Goal: Task Accomplishment & Management: Use online tool/utility

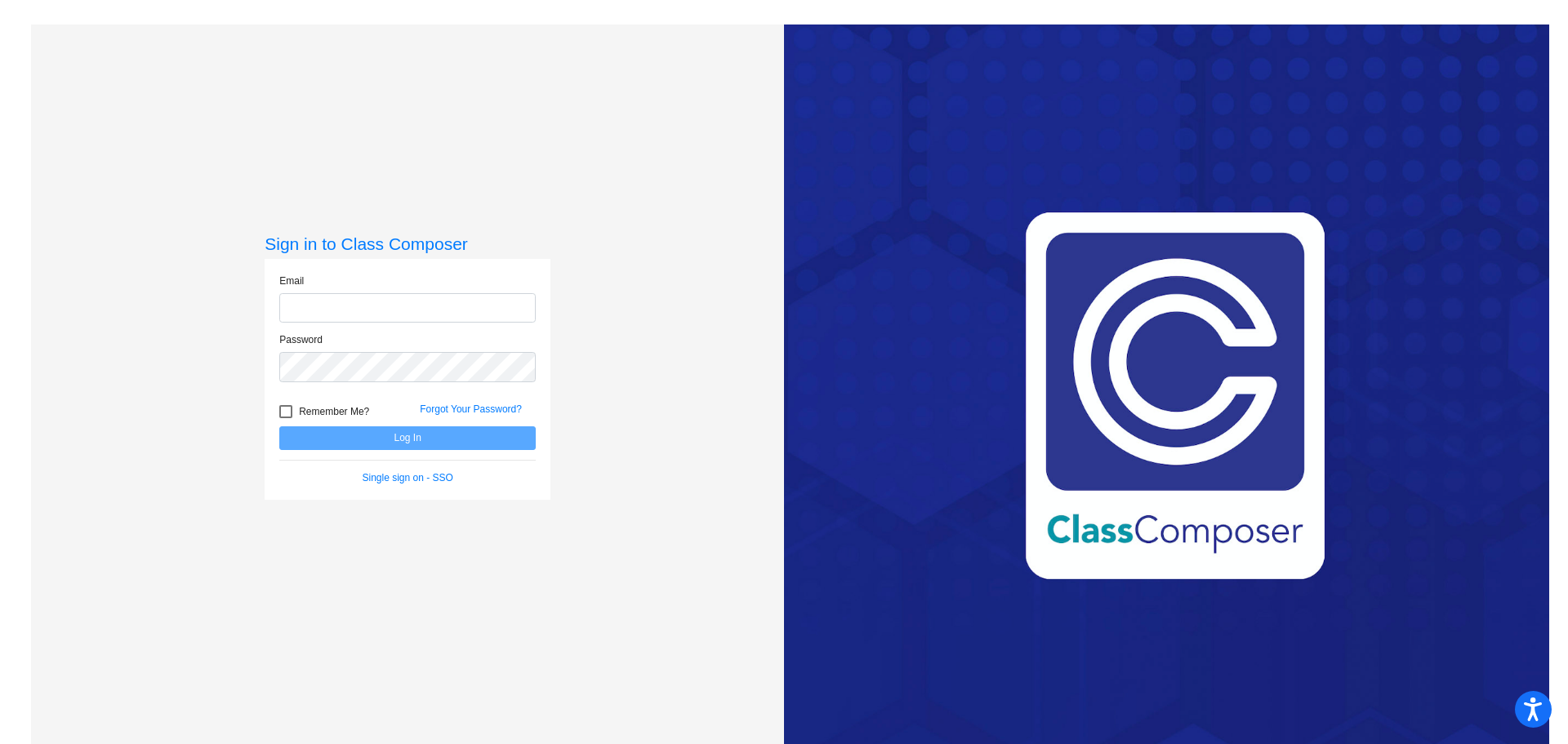
type input "amansker@gcdsd.org"
click at [424, 442] on button "Log In" at bounding box center [408, 438] width 256 height 23
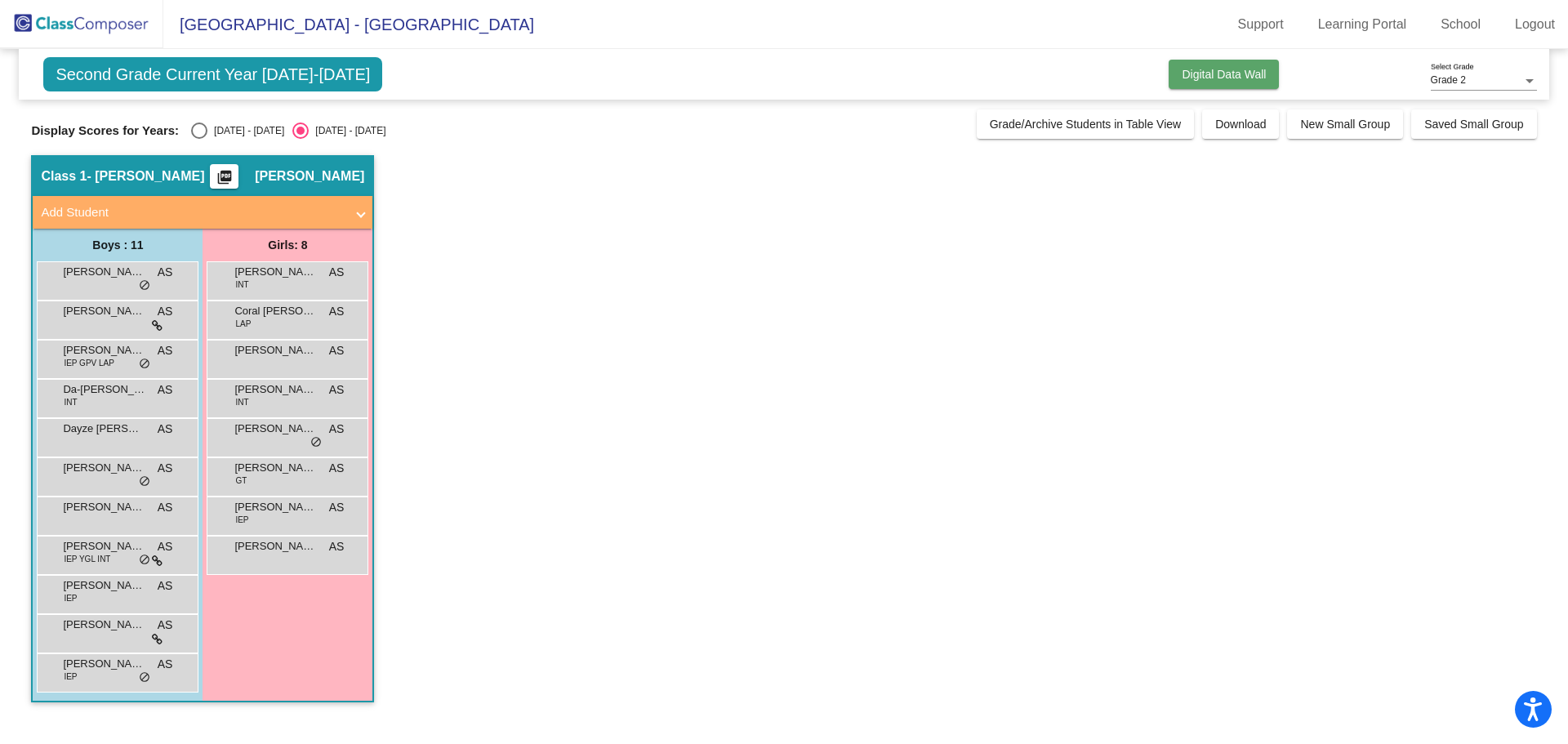
click at [1205, 80] on span "Digital Data Wall" at bounding box center [1224, 74] width 84 height 13
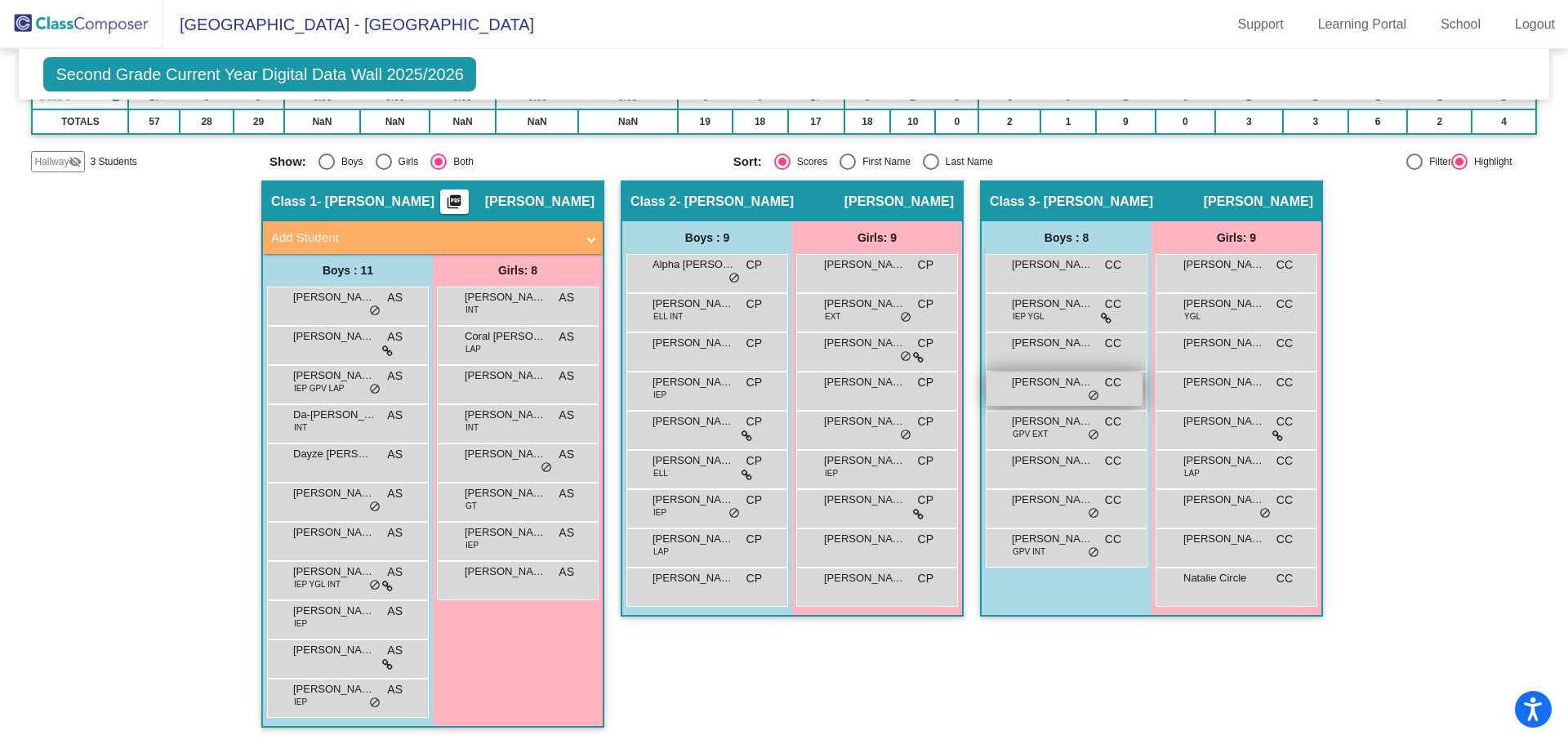
scroll to position [50, 0]
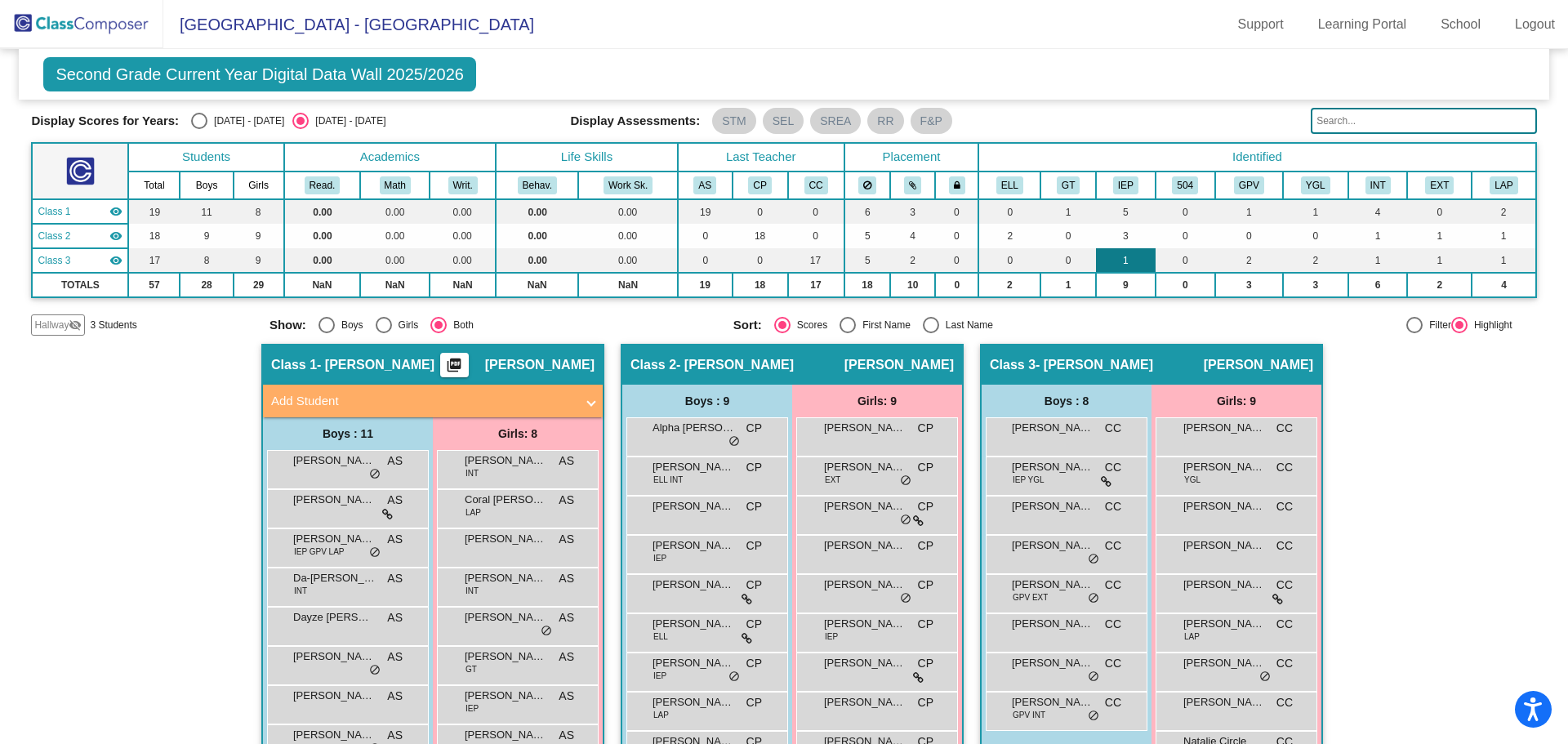
click at [1119, 259] on td "1" at bounding box center [1125, 260] width 59 height 24
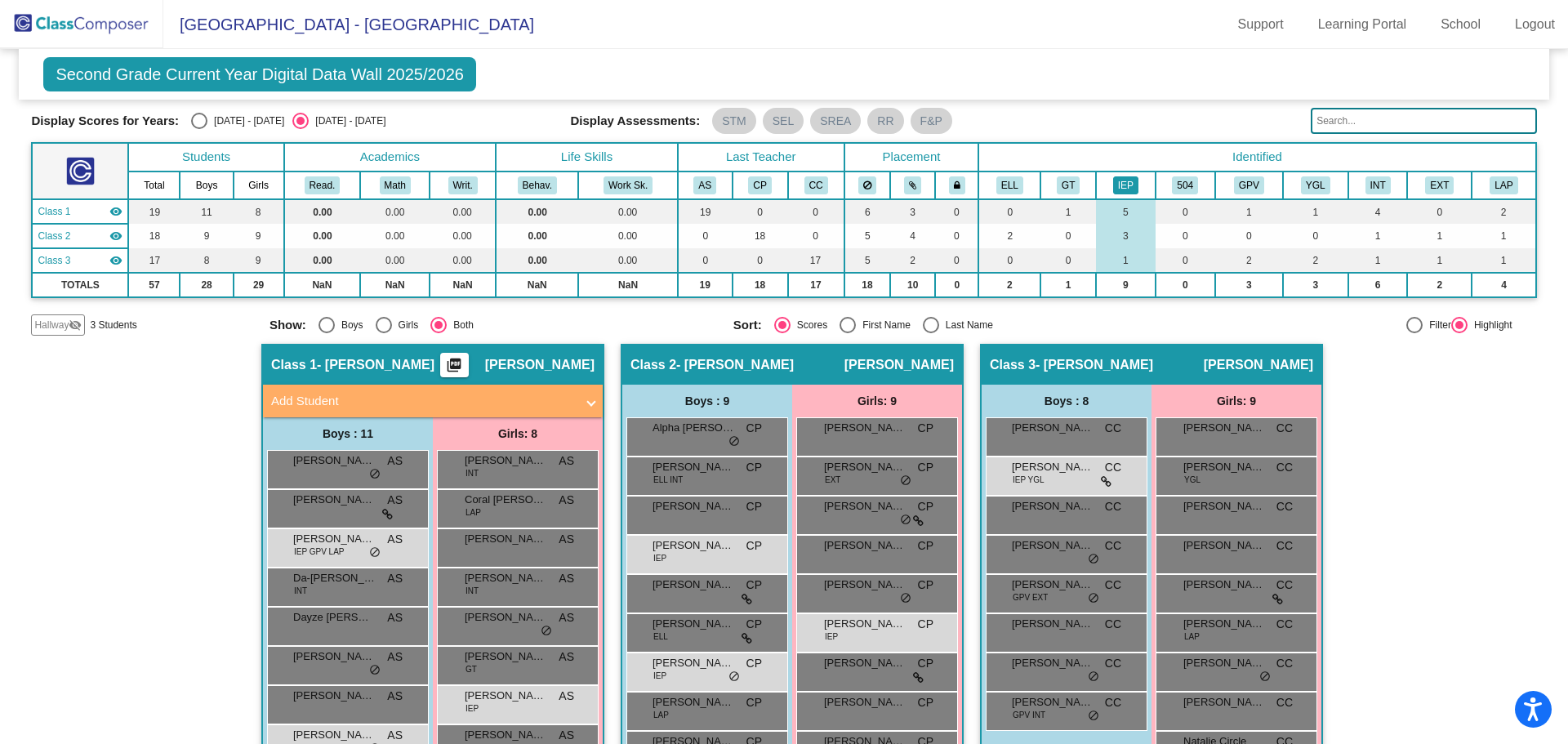
click at [1119, 184] on button "IEP" at bounding box center [1126, 185] width 25 height 18
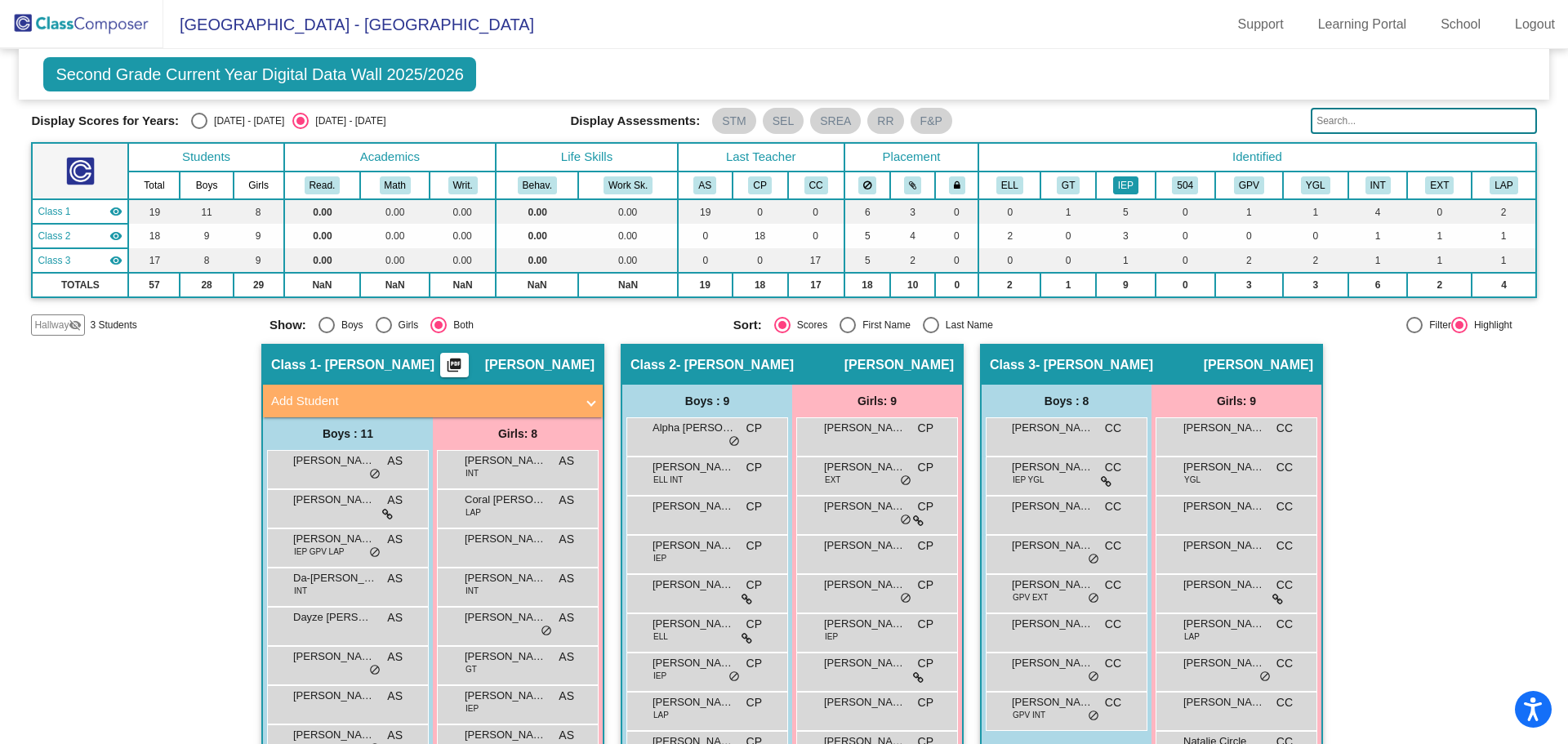
click at [1119, 184] on button "IEP" at bounding box center [1126, 185] width 25 height 18
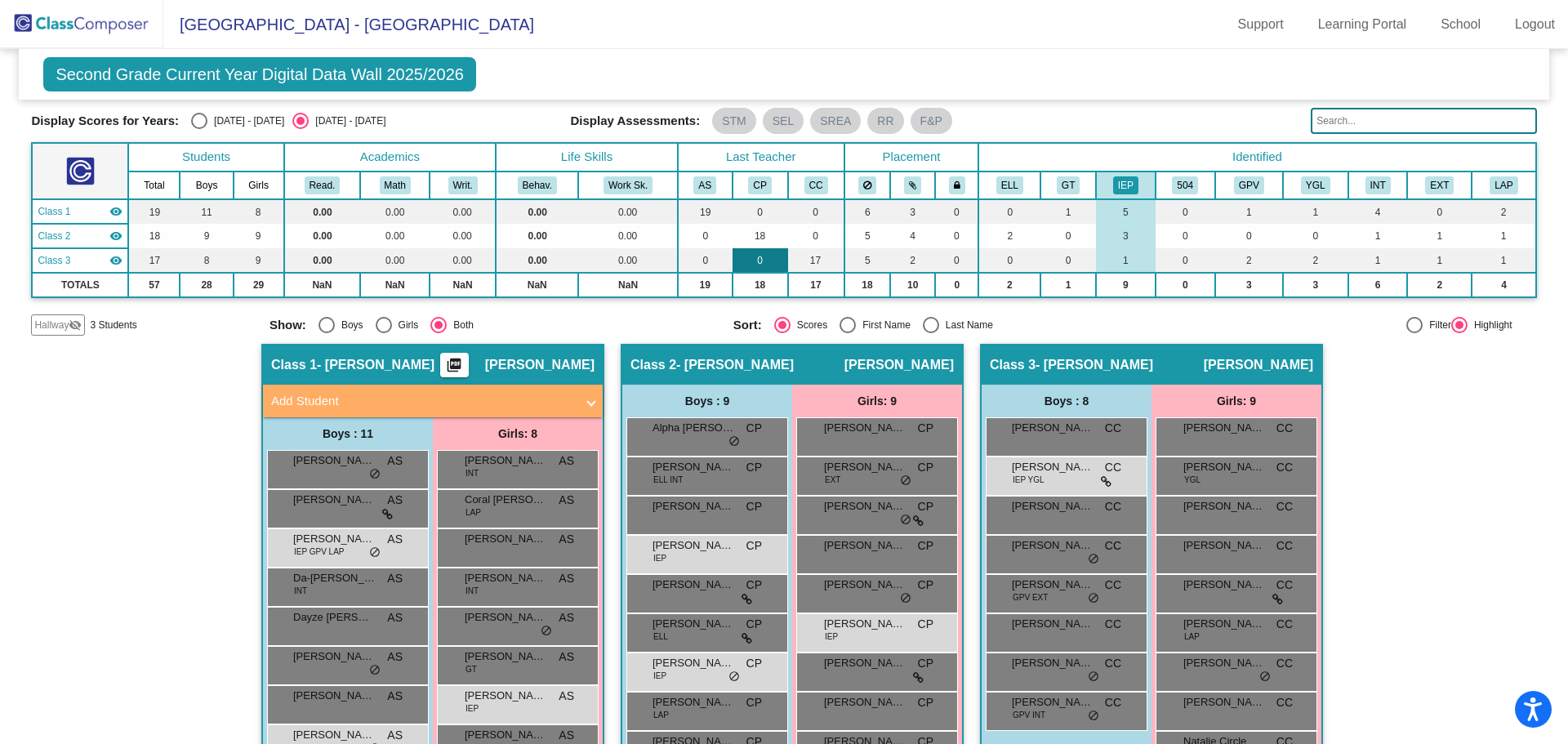
scroll to position [0, 0]
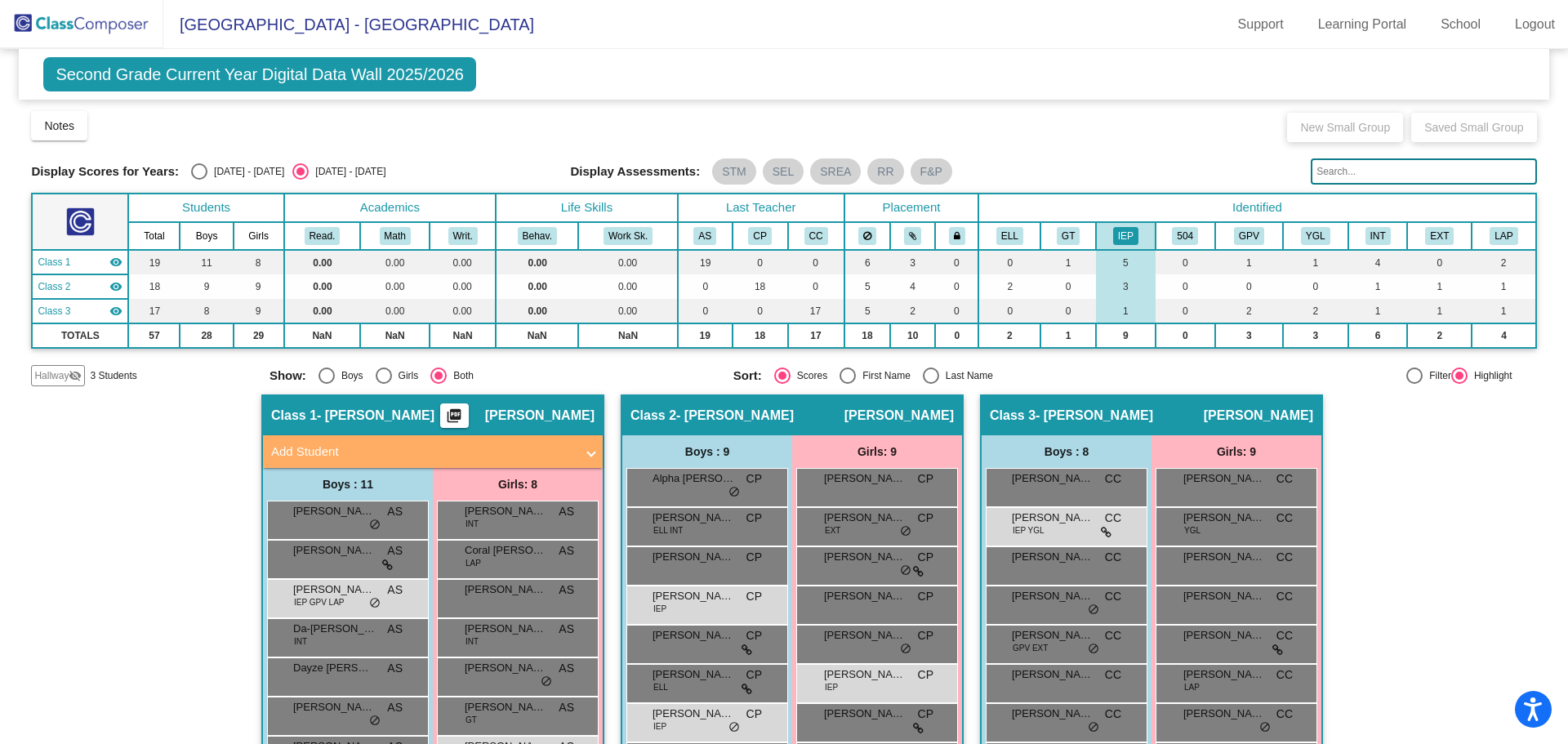
click at [202, 167] on div "Select an option" at bounding box center [199, 172] width 17 height 17
click at [199, 180] on input "[DATE] - [DATE]" at bounding box center [198, 180] width 1 height 1
radio input "true"
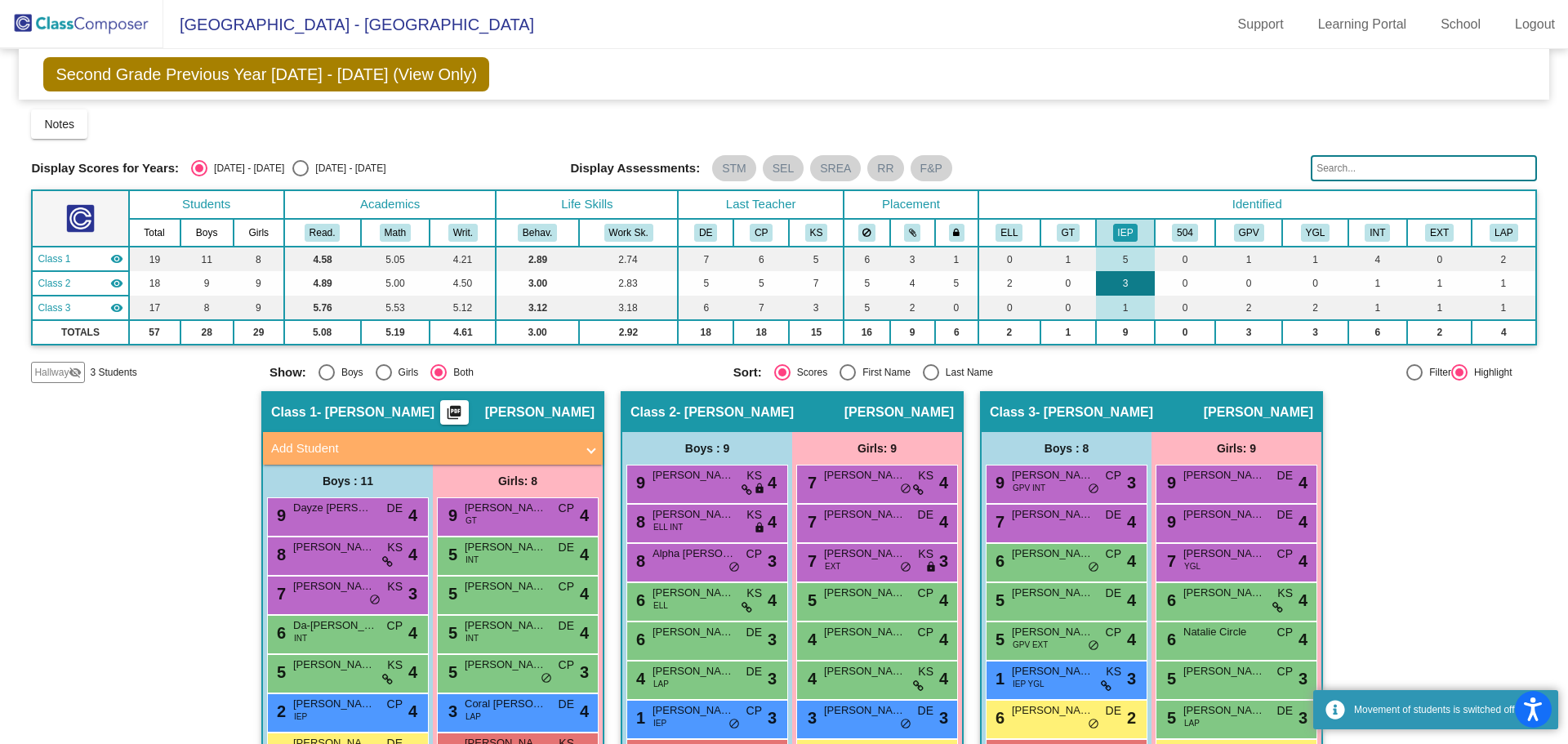
scroll to position [82, 0]
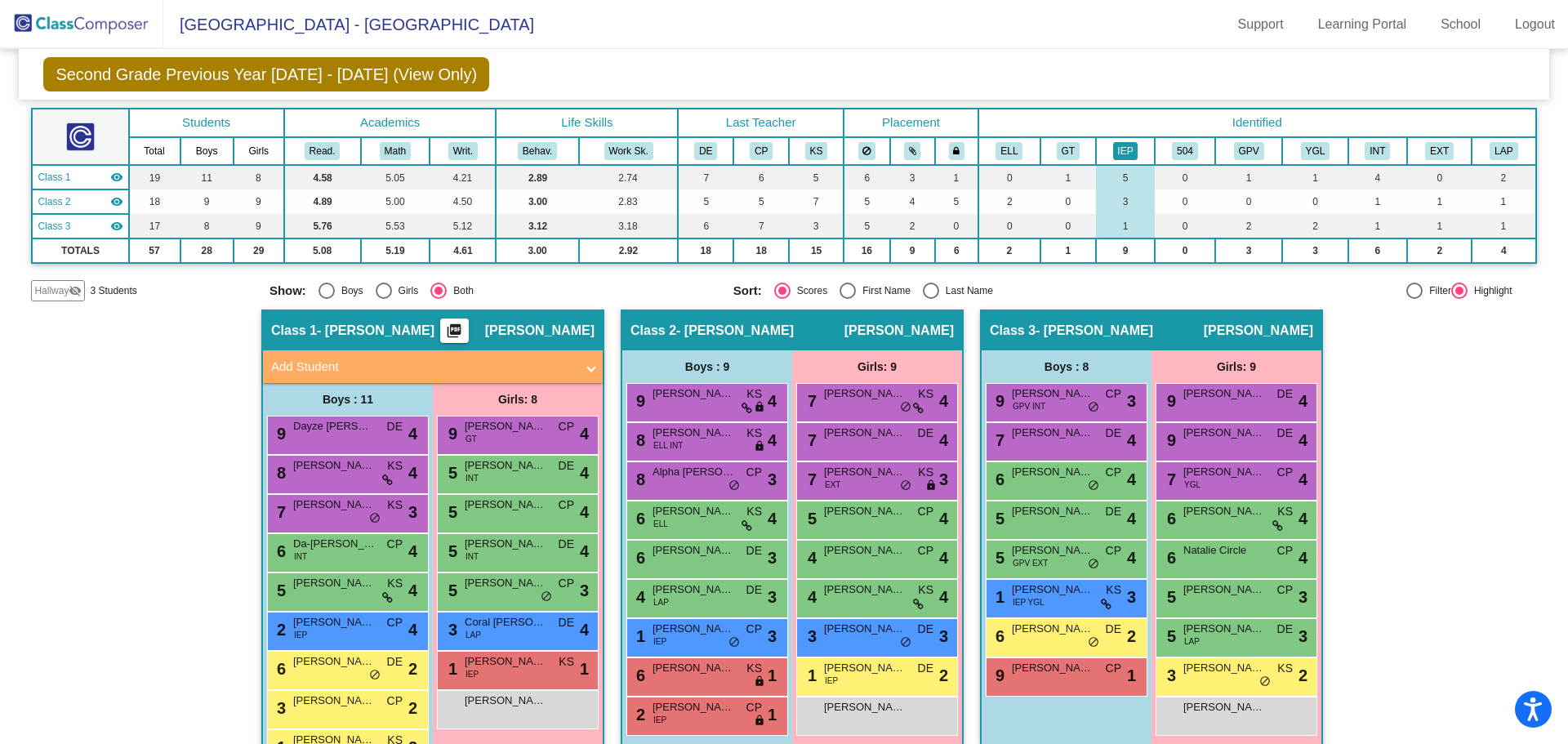
click at [1121, 151] on button "IEP" at bounding box center [1126, 151] width 25 height 18
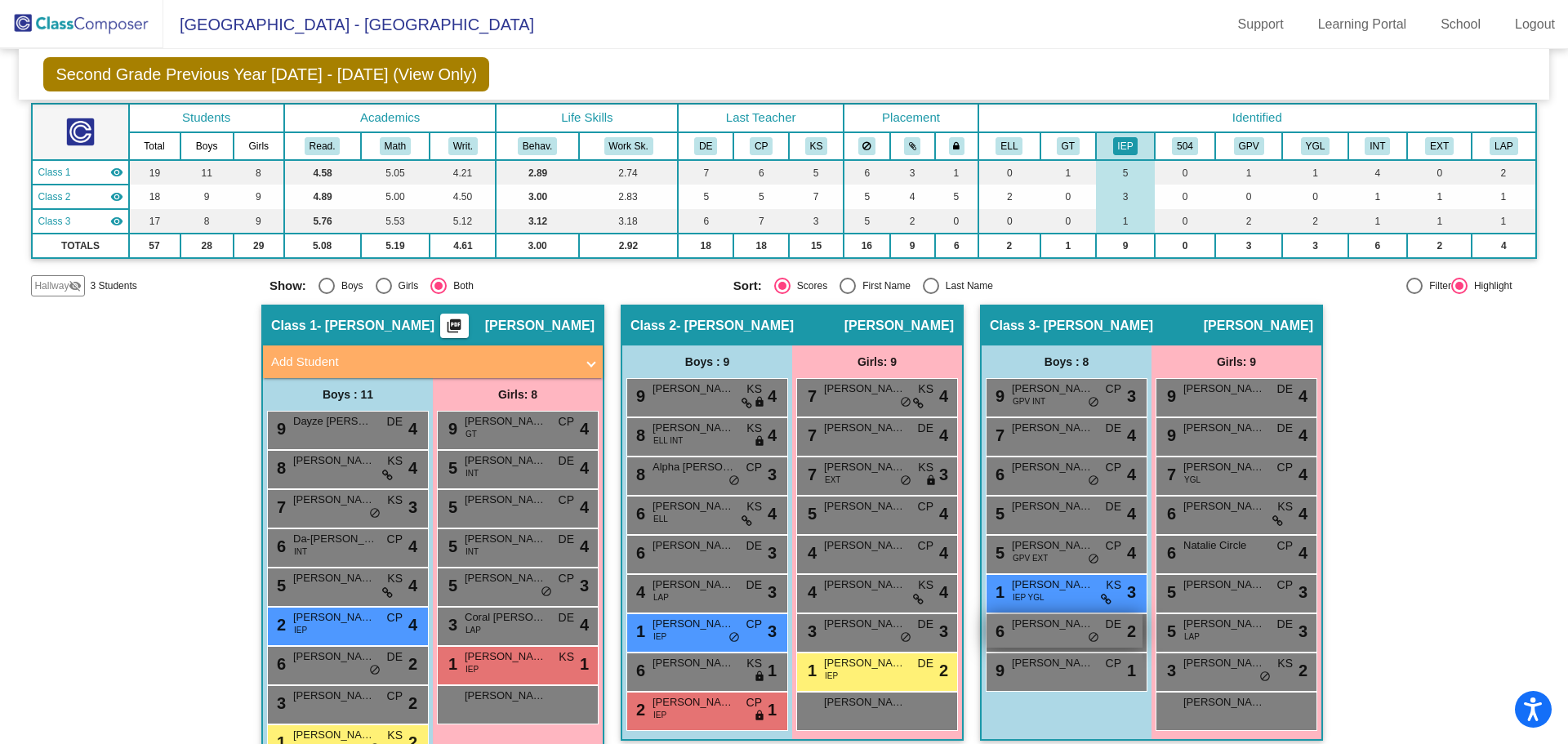
scroll to position [48, 0]
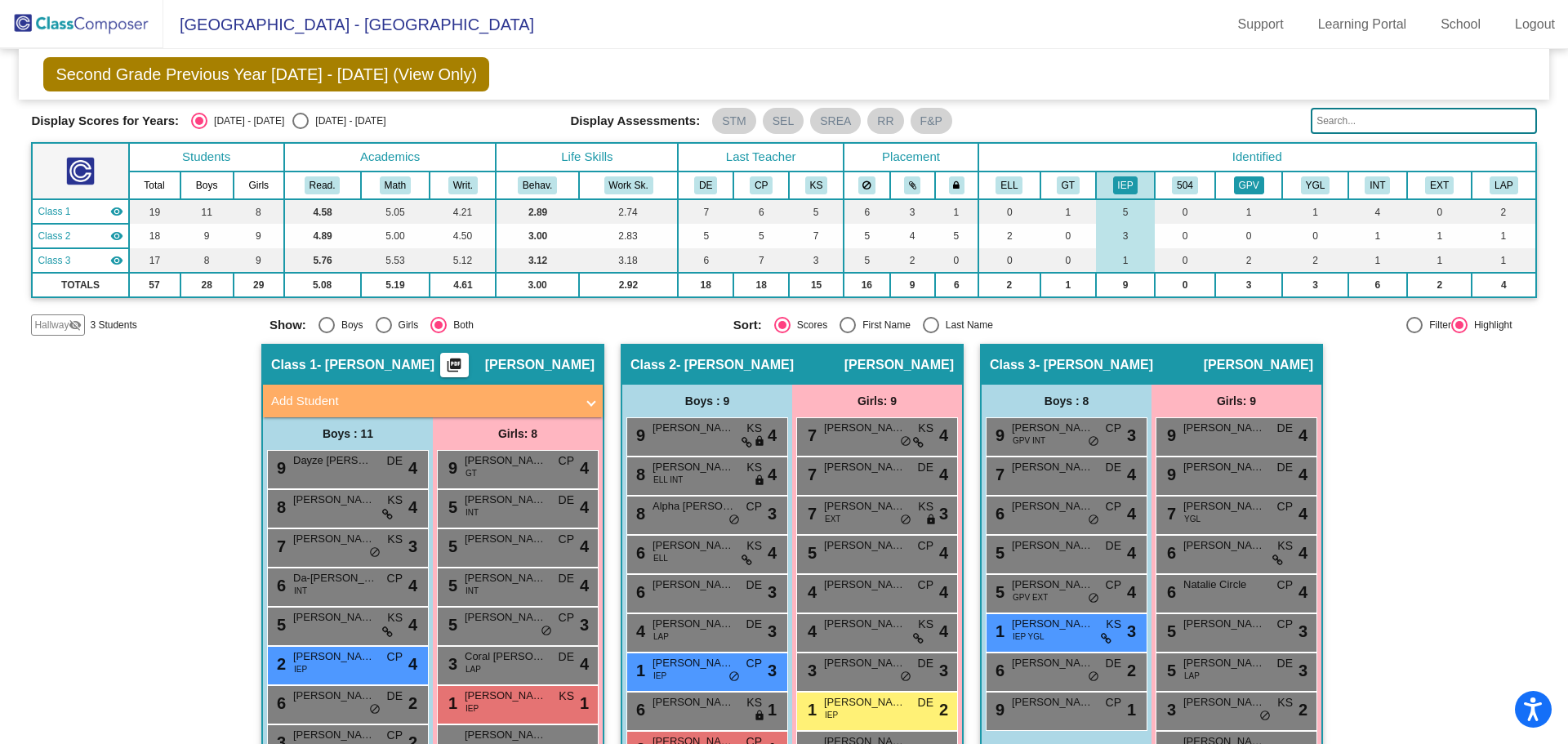
click at [1254, 182] on button "GPV" at bounding box center [1249, 185] width 30 height 18
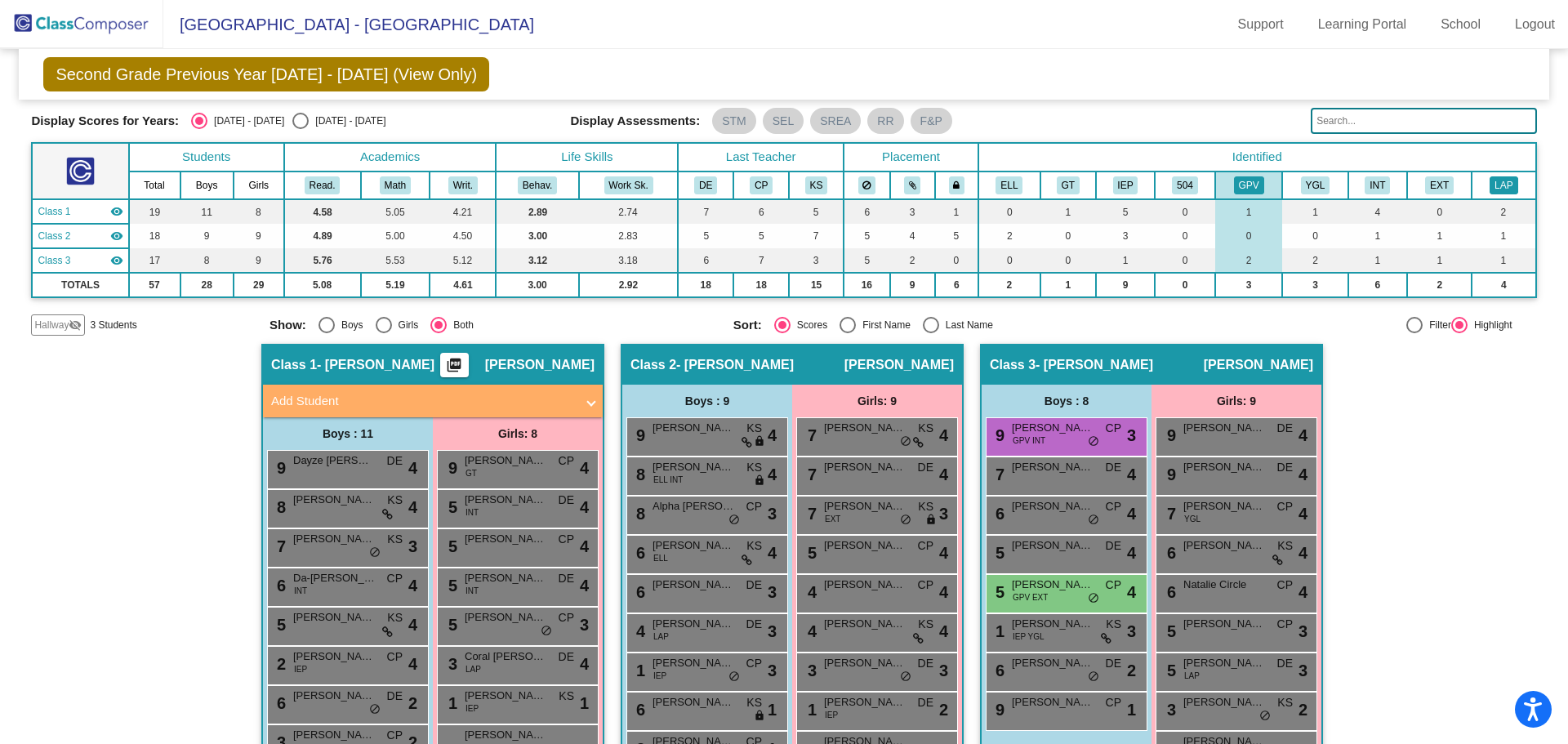
click at [1490, 184] on button "LAP" at bounding box center [1504, 185] width 28 height 18
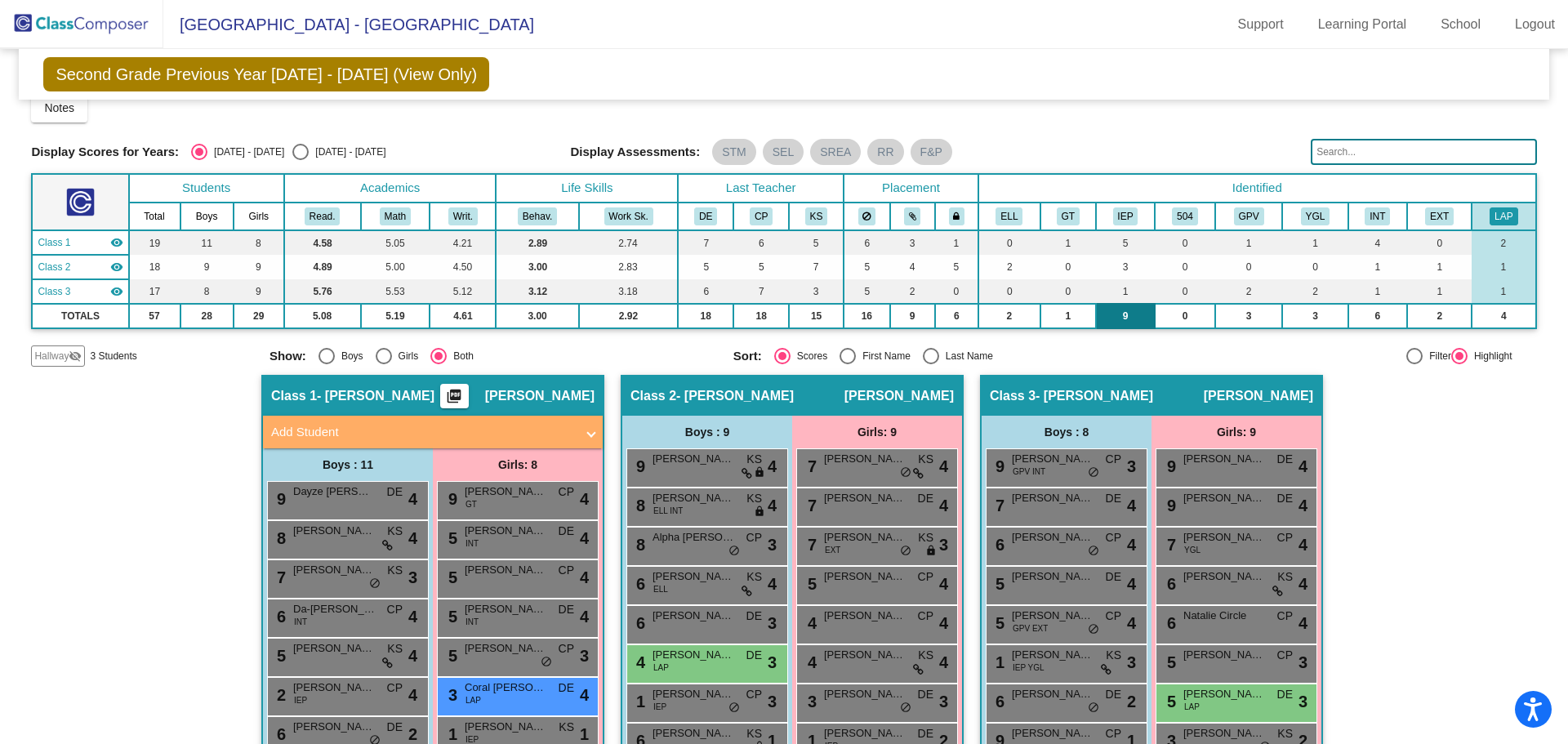
scroll to position [0, 0]
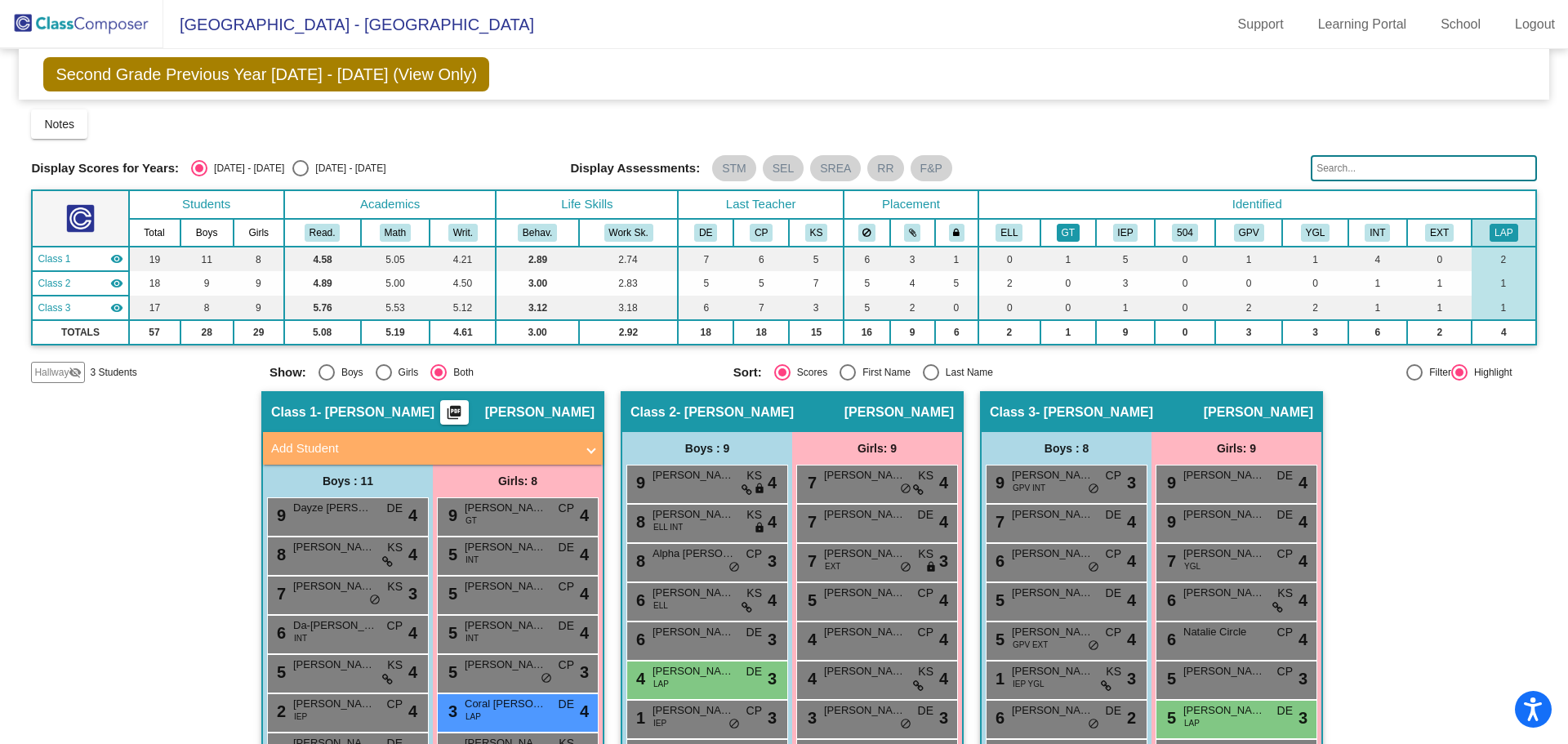
click at [1056, 234] on button "GT" at bounding box center [1067, 232] width 23 height 18
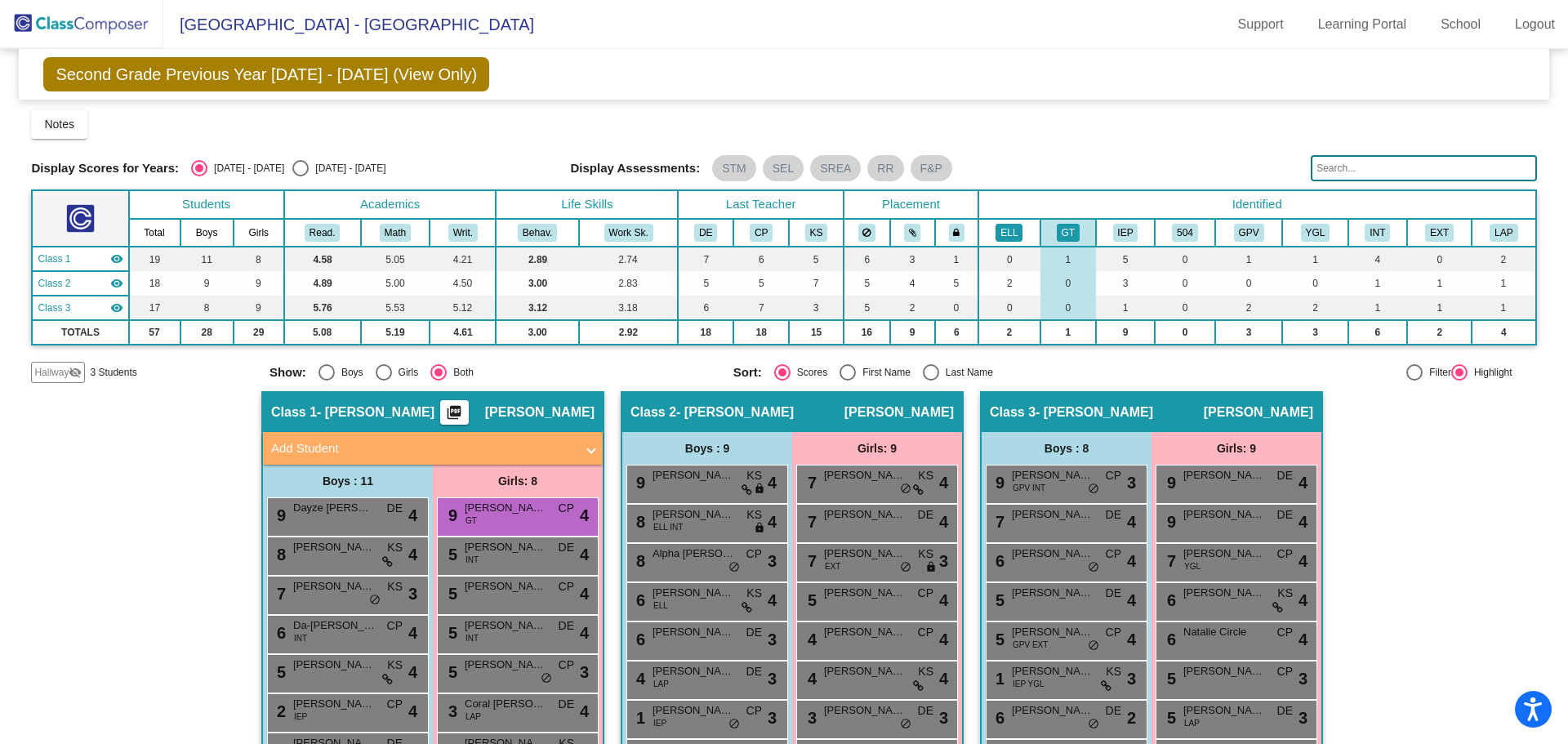
click at [1011, 232] on button "ELL" at bounding box center [1009, 232] width 27 height 18
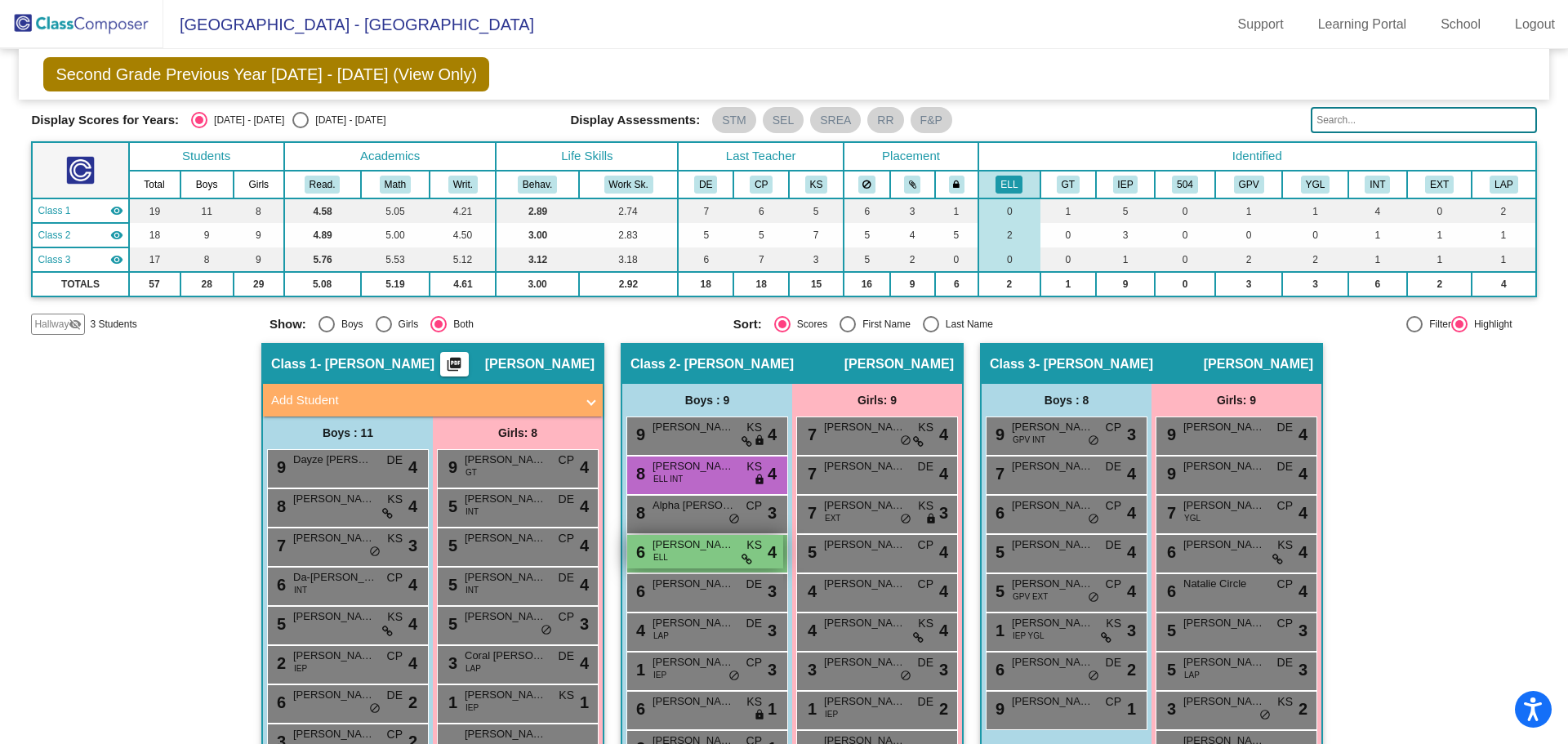
scroll to position [48, 0]
click at [1008, 174] on th "ELL" at bounding box center [1010, 185] width 62 height 28
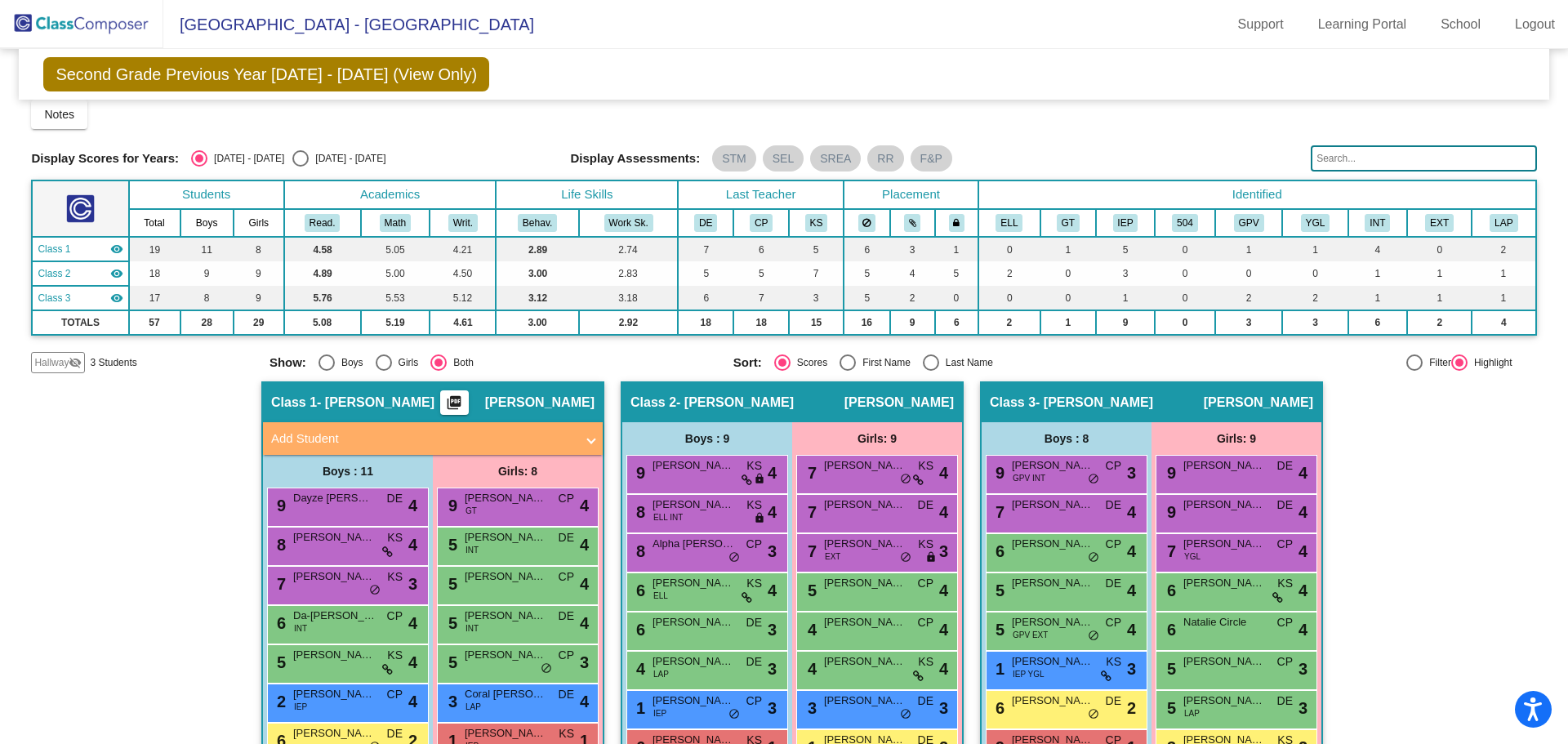
scroll to position [0, 0]
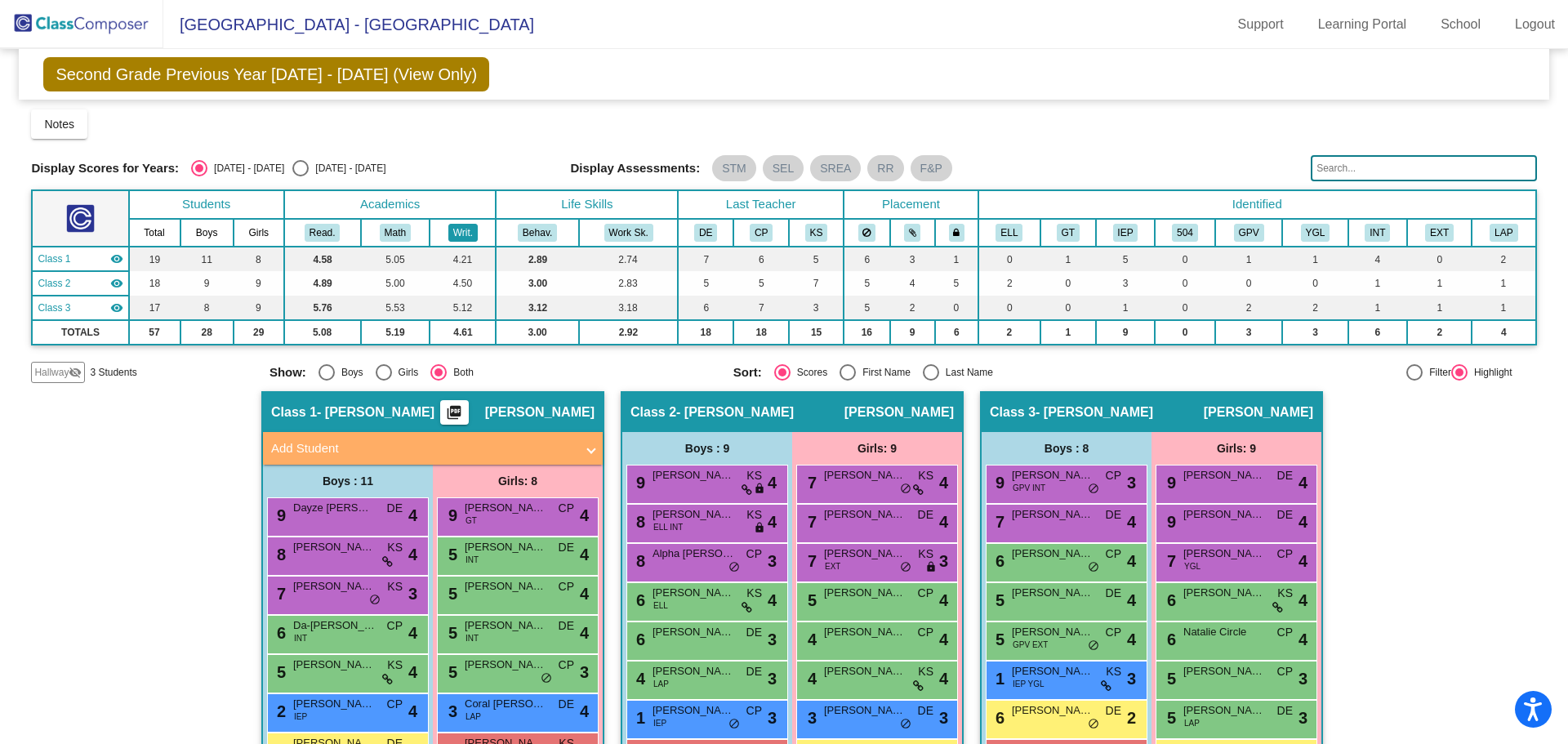
click at [459, 231] on button "Writ." at bounding box center [463, 232] width 29 height 18
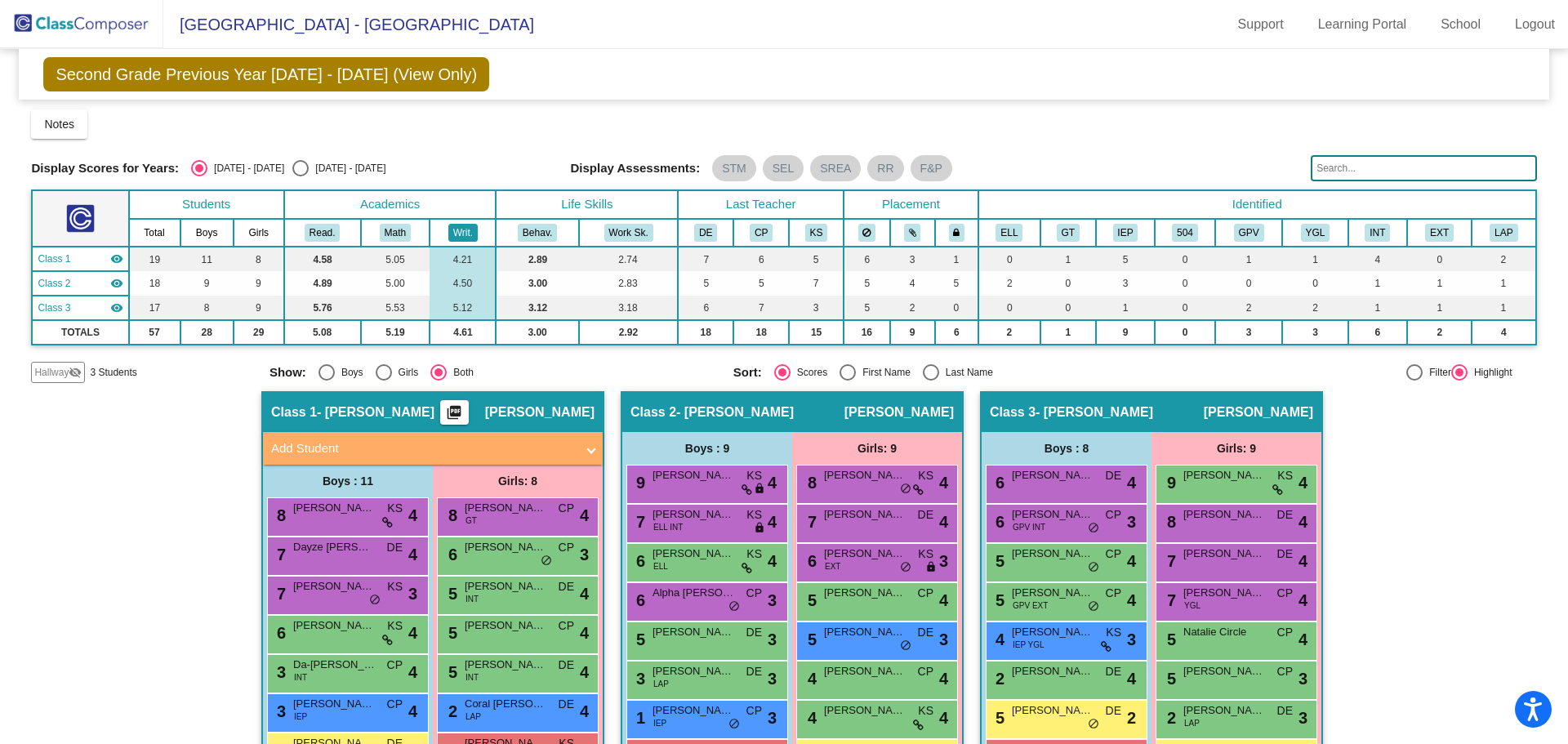
click at [459, 231] on button "Writ." at bounding box center [463, 232] width 29 height 18
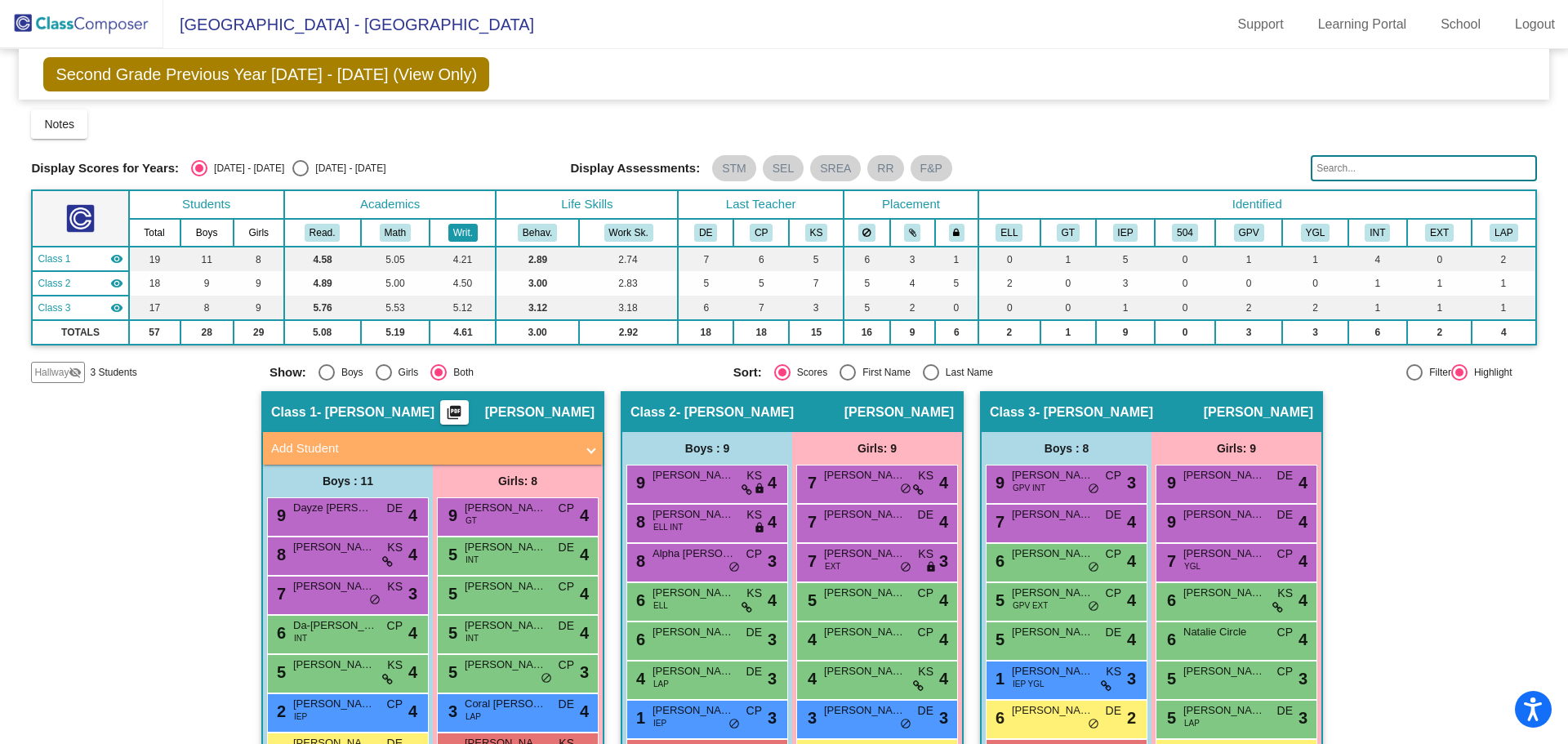
click at [459, 231] on button "Writ." at bounding box center [463, 232] width 29 height 18
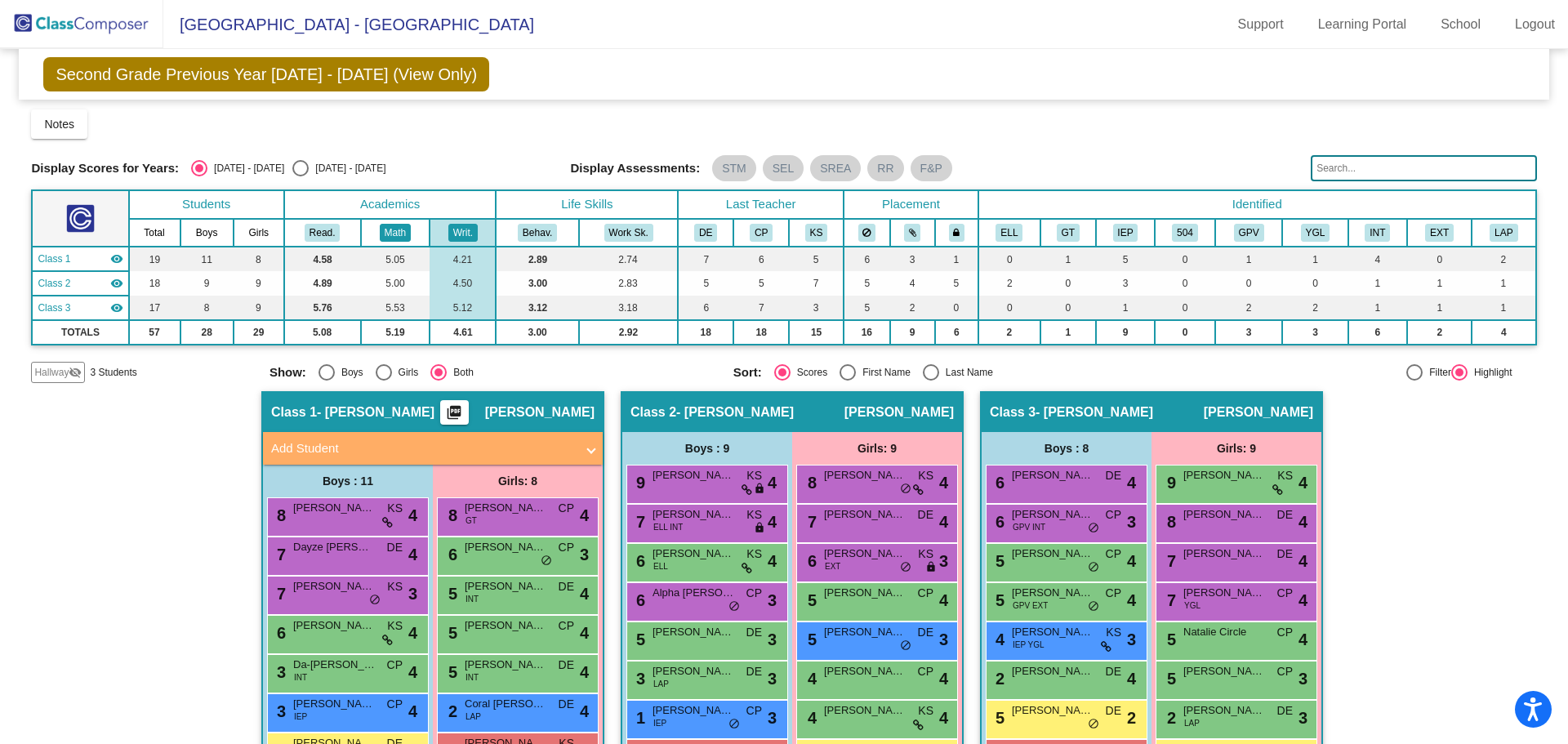
click at [399, 225] on button "Math" at bounding box center [395, 232] width 31 height 18
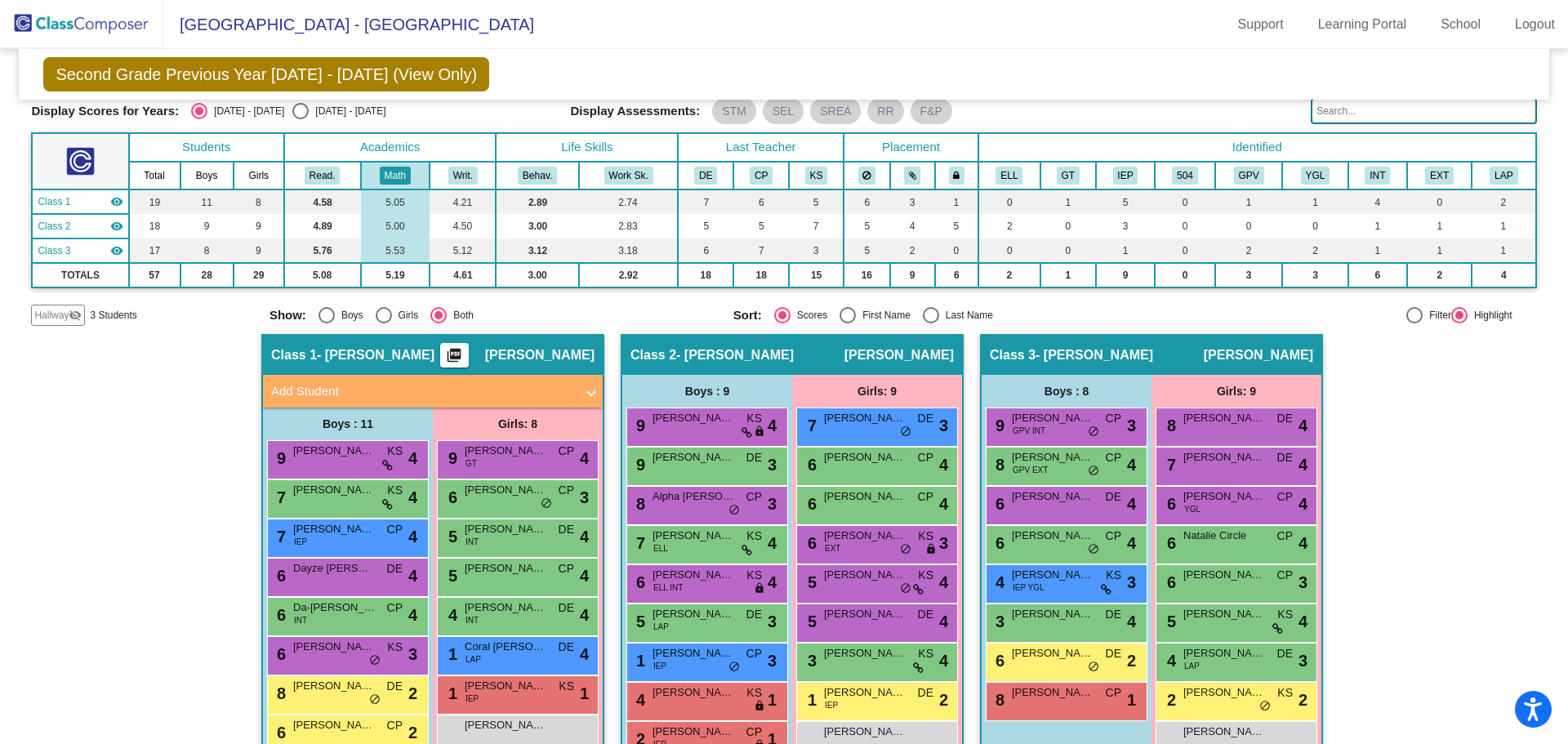
scroll to position [48, 0]
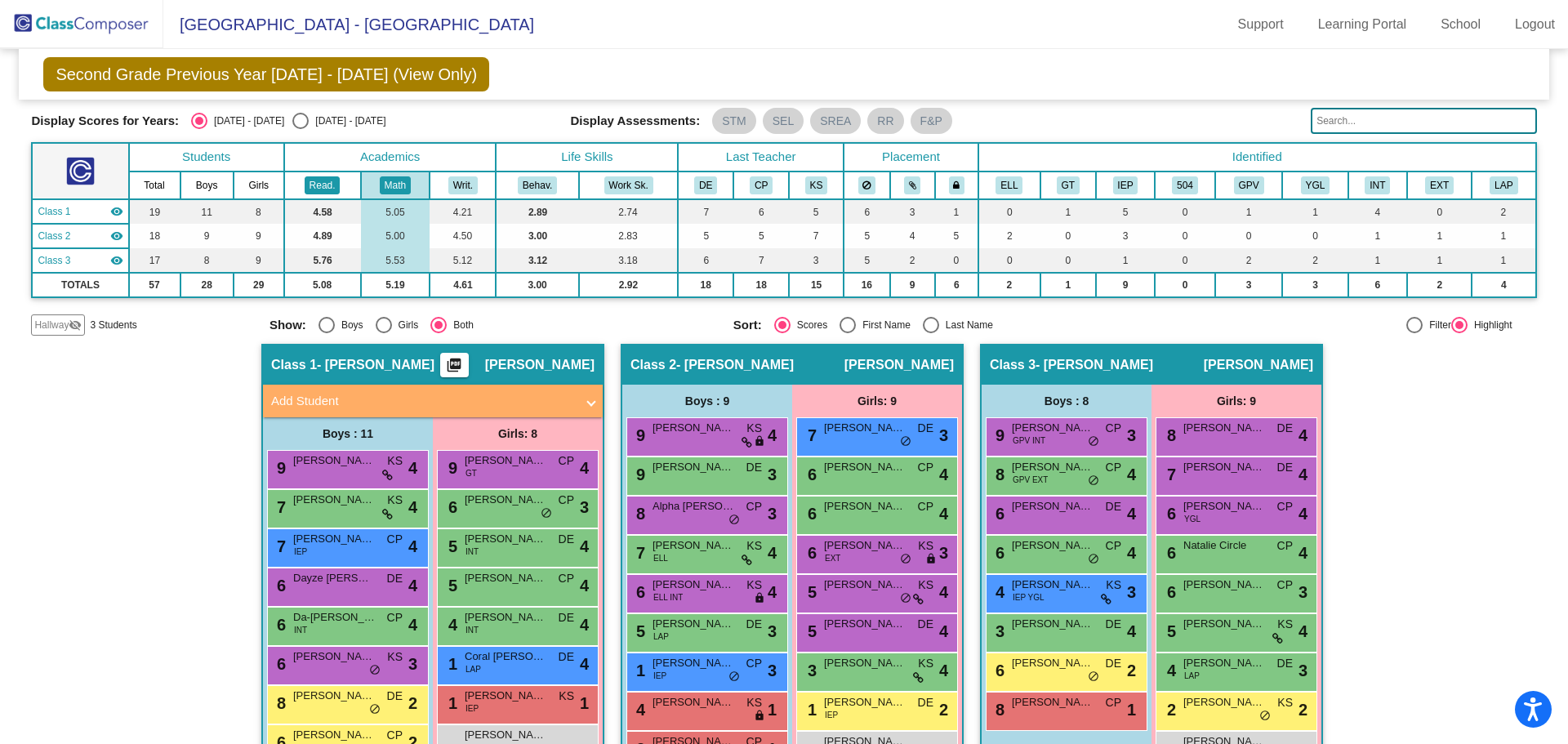
click at [316, 183] on button "Read." at bounding box center [322, 185] width 36 height 18
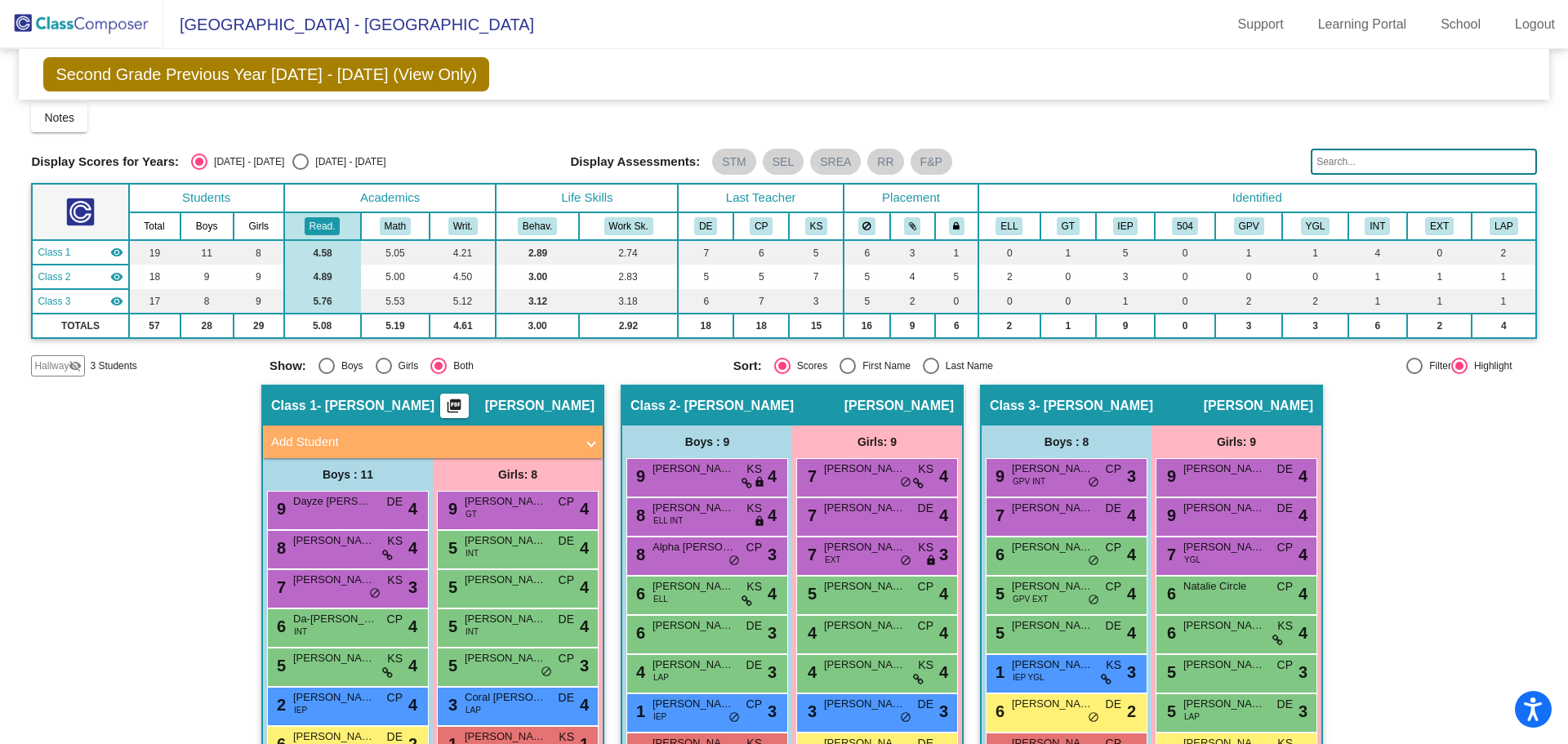
scroll to position [0, 0]
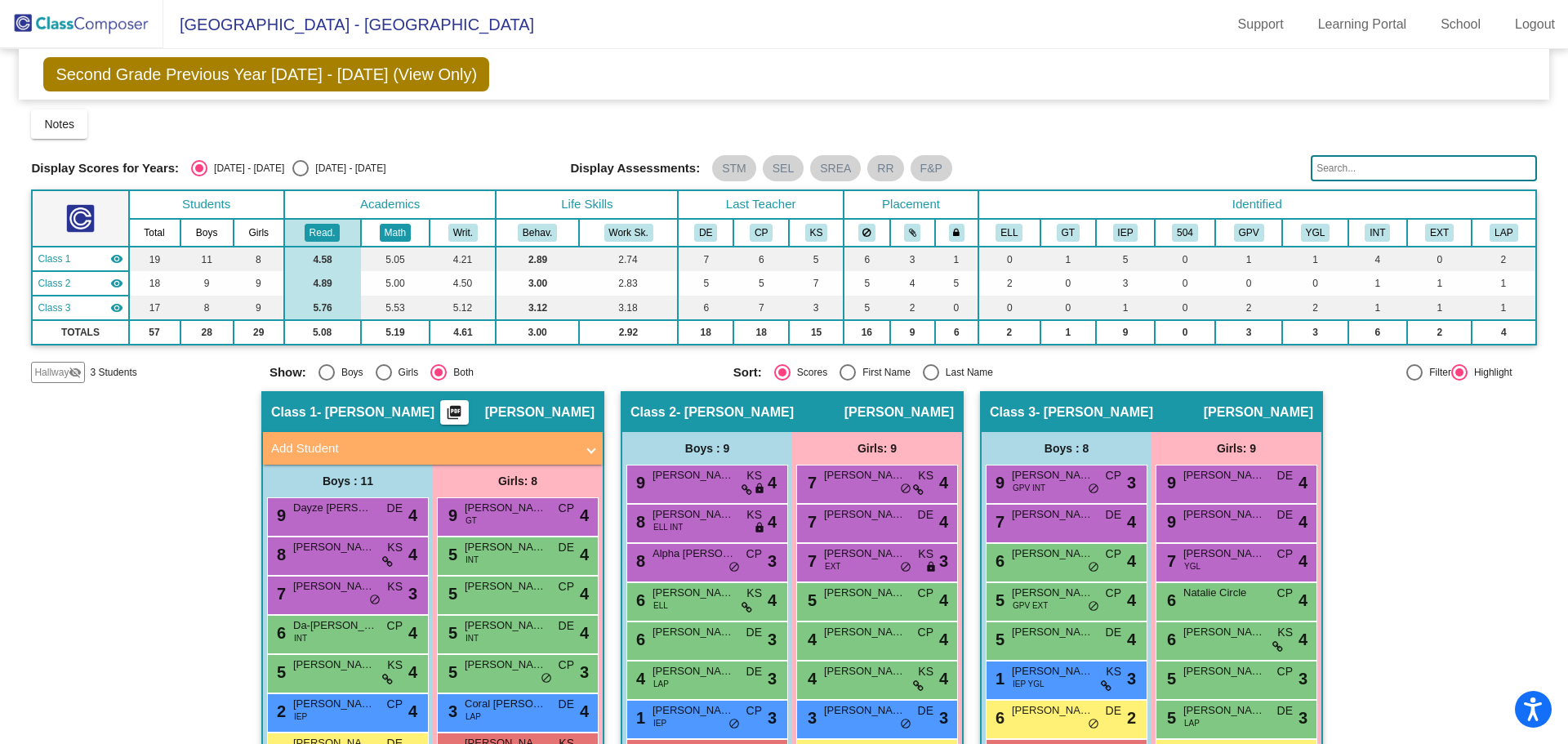
click at [403, 232] on button "Math" at bounding box center [395, 232] width 31 height 18
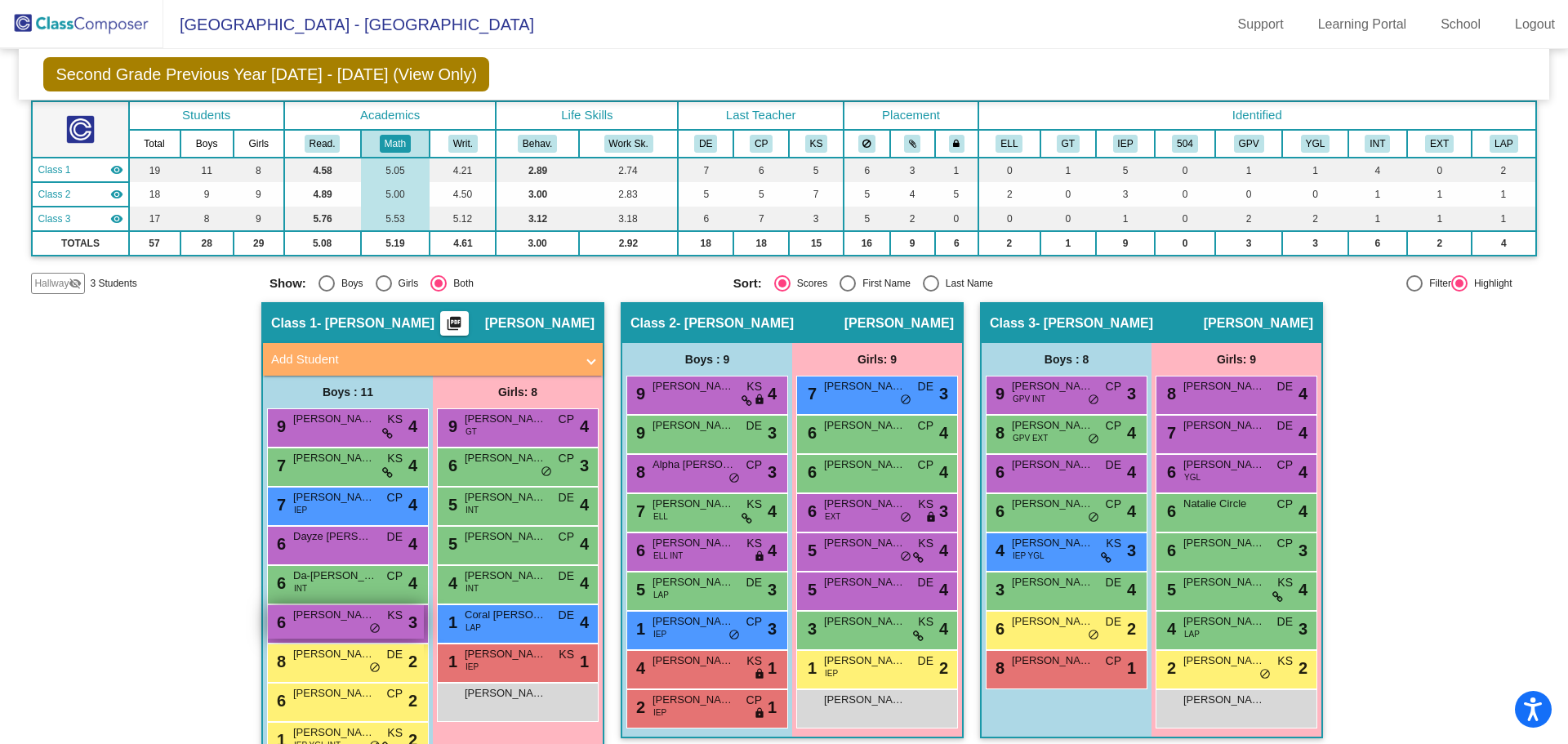
scroll to position [48, 0]
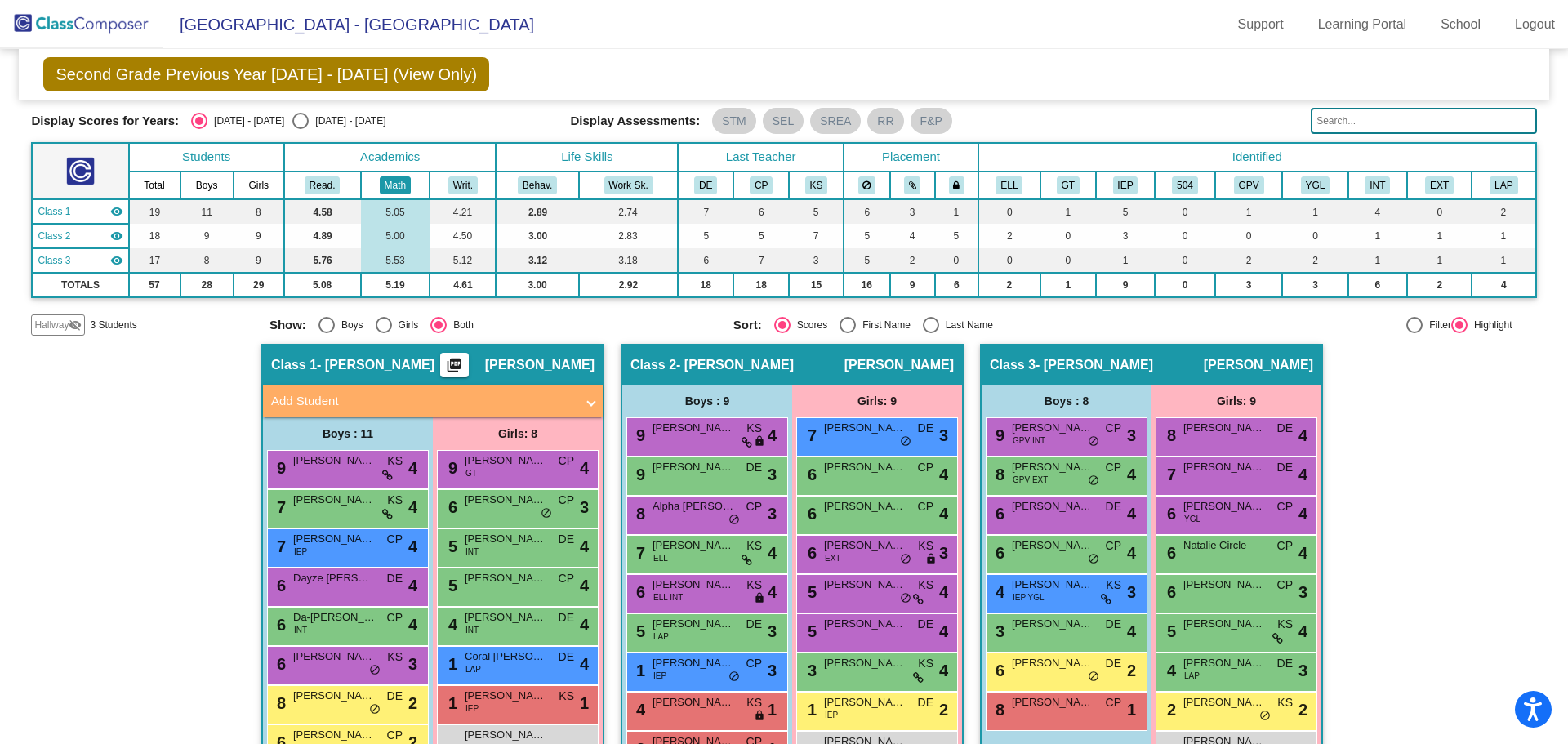
click at [396, 182] on button "Math" at bounding box center [395, 185] width 31 height 18
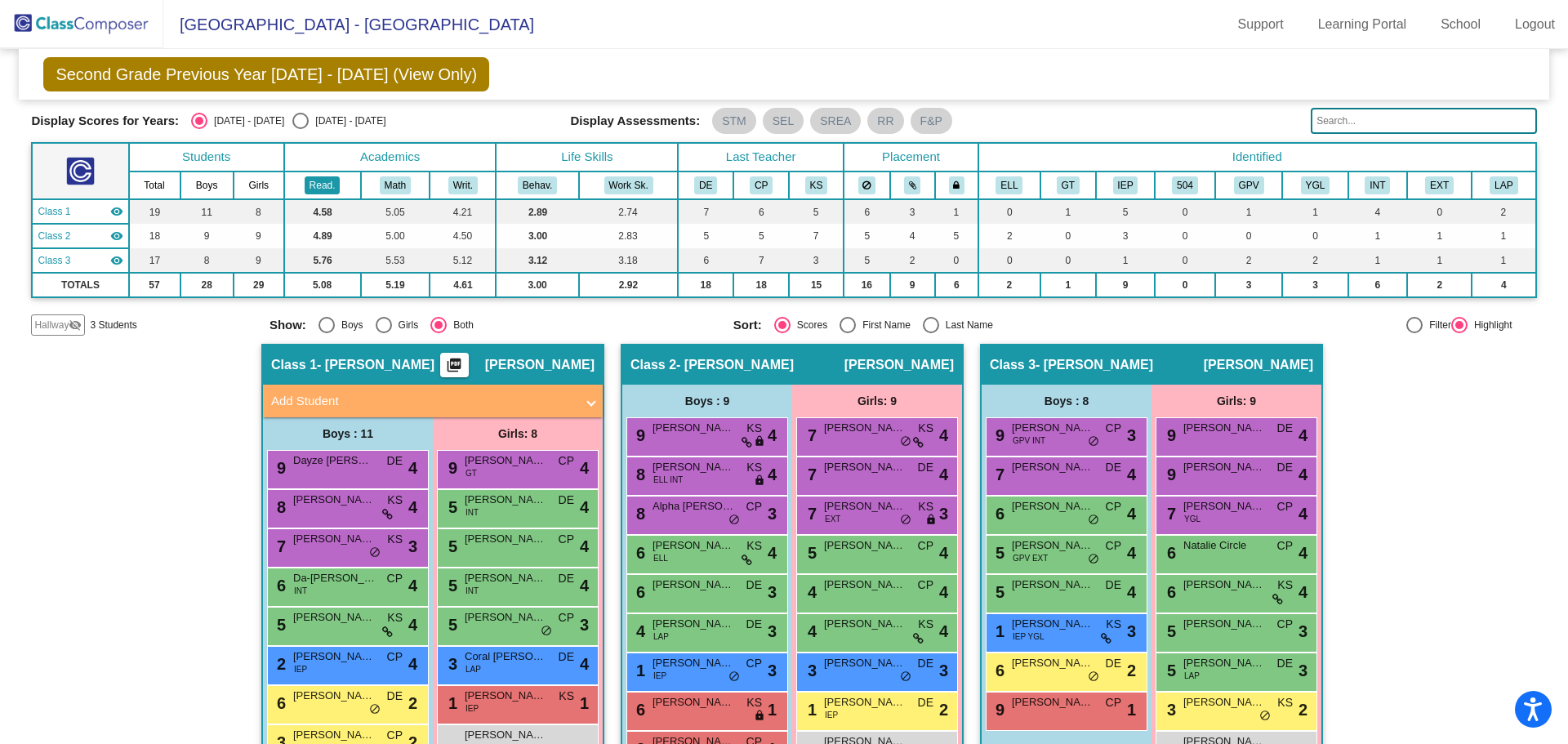
click at [322, 181] on button "Read." at bounding box center [322, 185] width 36 height 18
click at [404, 182] on button "Math" at bounding box center [395, 185] width 31 height 18
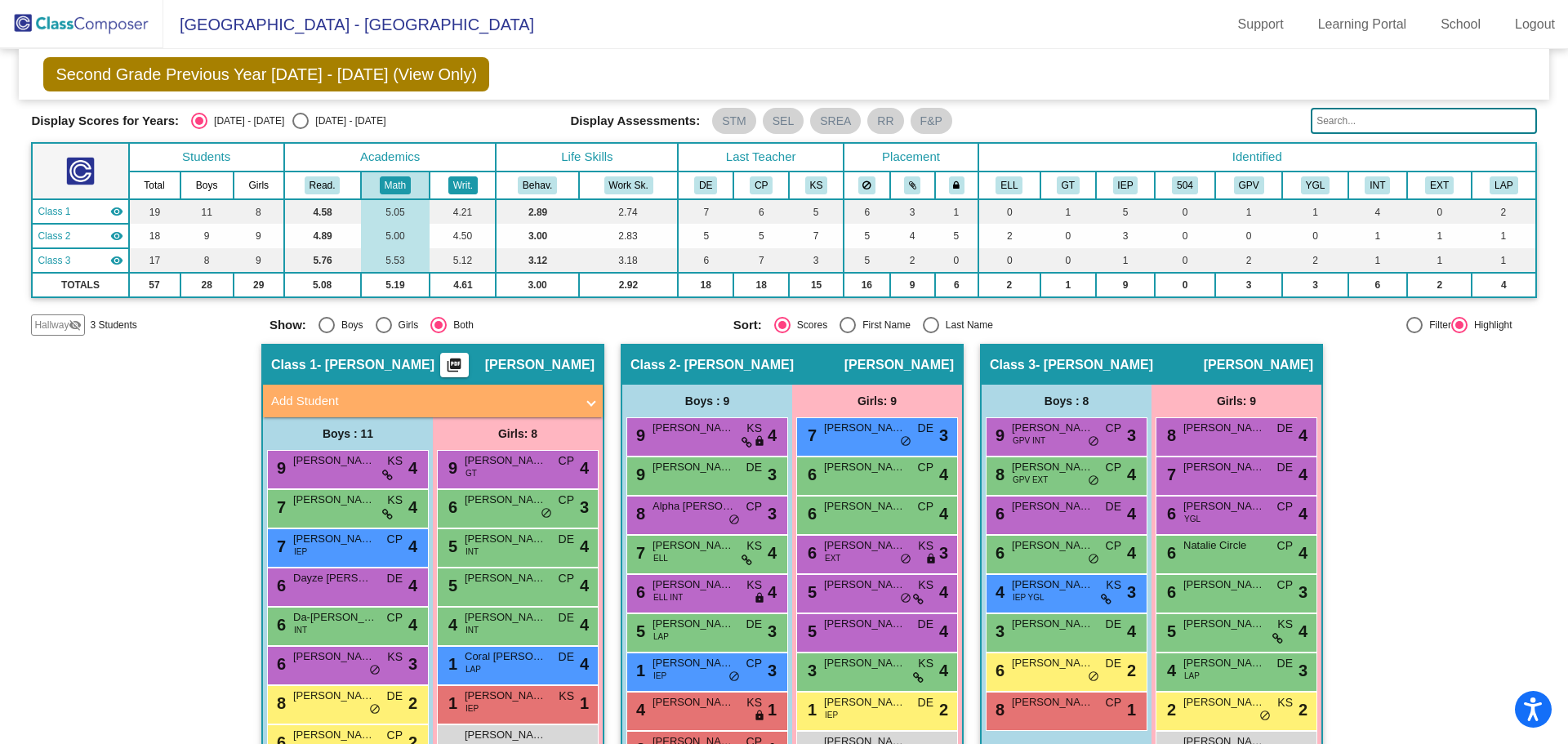
click at [454, 178] on button "Writ." at bounding box center [463, 185] width 29 height 18
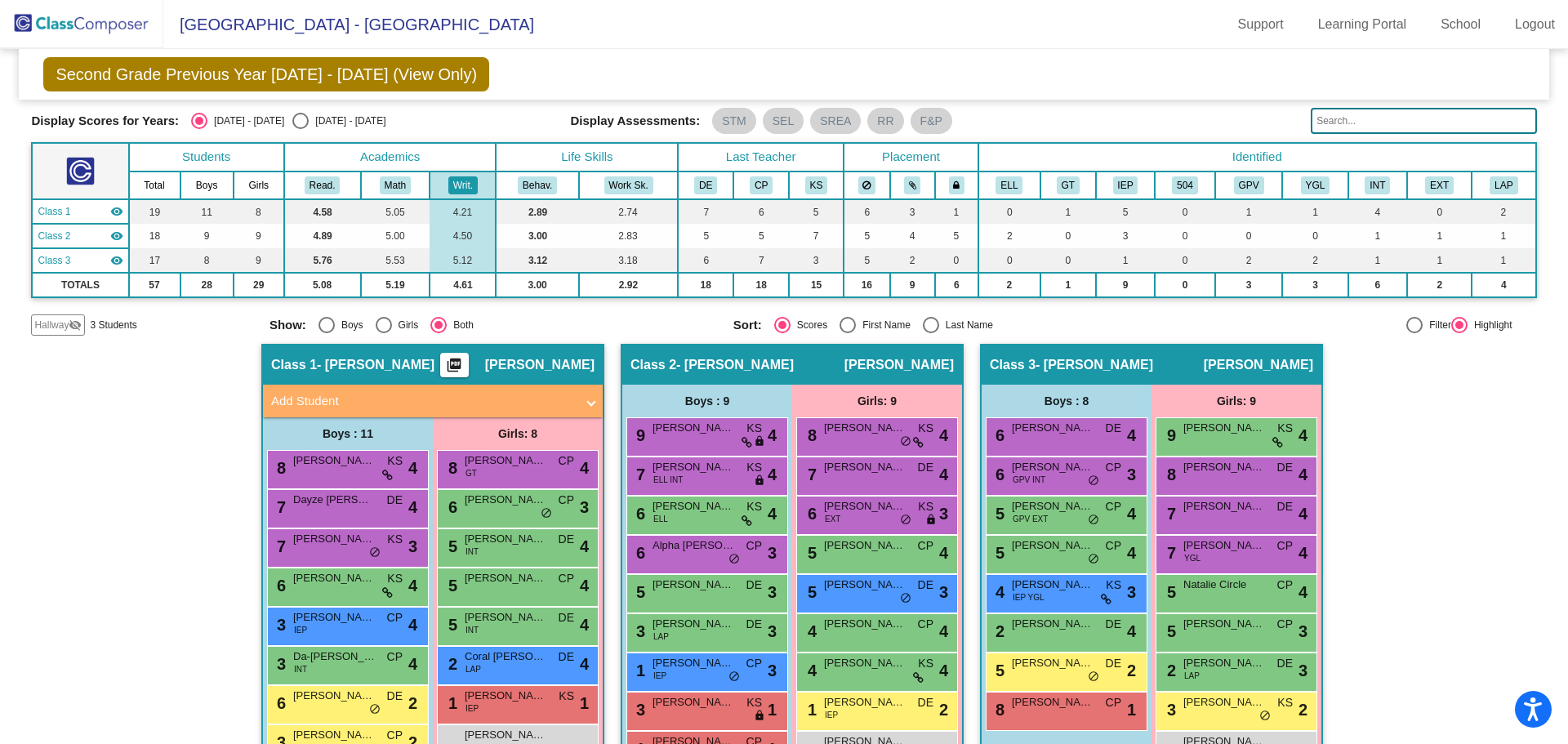
click at [383, 152] on th "Academics" at bounding box center [391, 157] width 213 height 28
click at [532, 182] on button "Behav." at bounding box center [537, 185] width 39 height 18
click at [540, 183] on button "Behav." at bounding box center [537, 185] width 39 height 18
click at [455, 185] on button "Writ." at bounding box center [463, 185] width 29 height 18
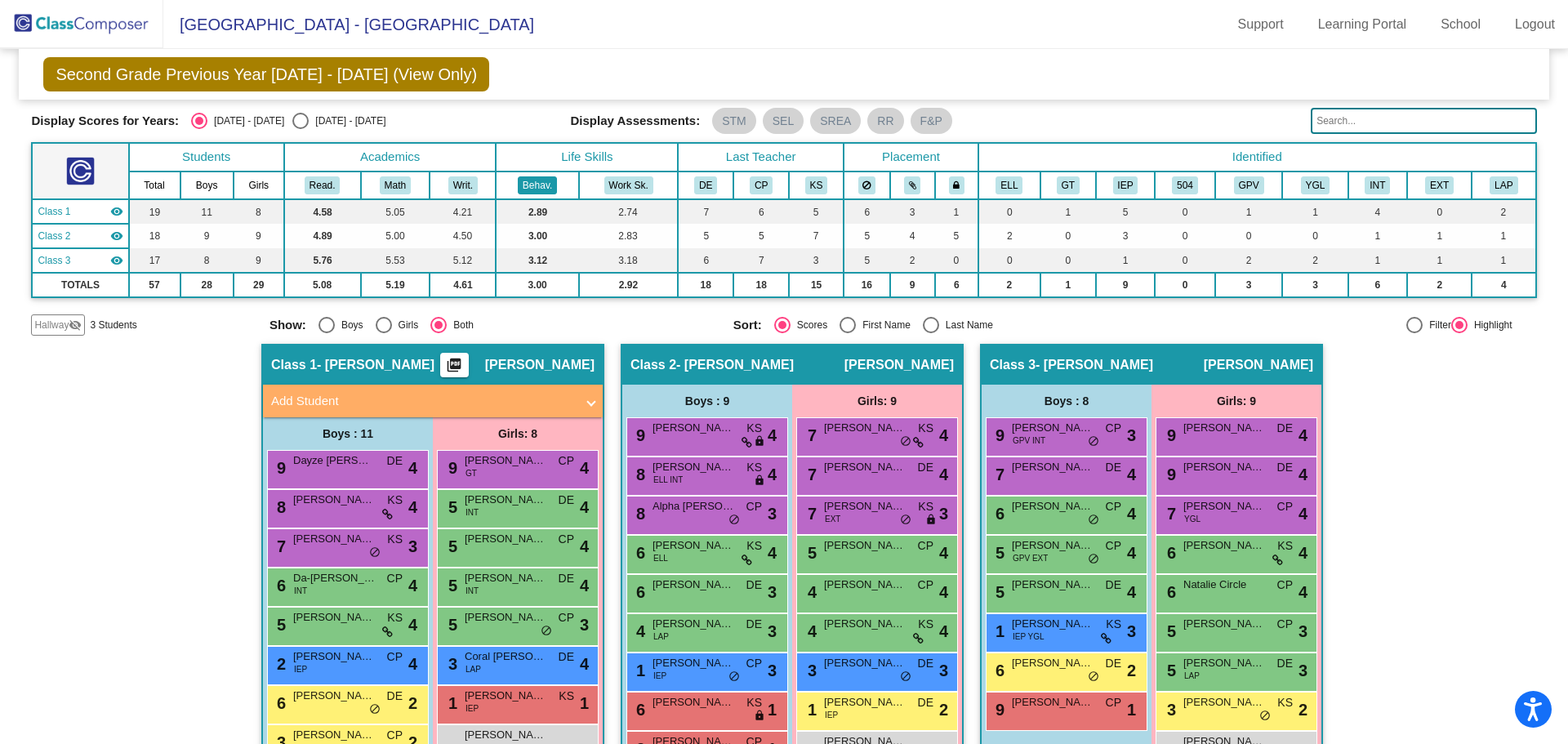
click at [518, 179] on button "Behav." at bounding box center [537, 185] width 39 height 18
click at [527, 181] on button "Behav." at bounding box center [537, 185] width 39 height 18
click at [532, 182] on button "Behav." at bounding box center [537, 185] width 39 height 18
click at [640, 182] on button "Work Sk." at bounding box center [629, 185] width 49 height 18
click at [1372, 187] on button "INT" at bounding box center [1377, 185] width 25 height 18
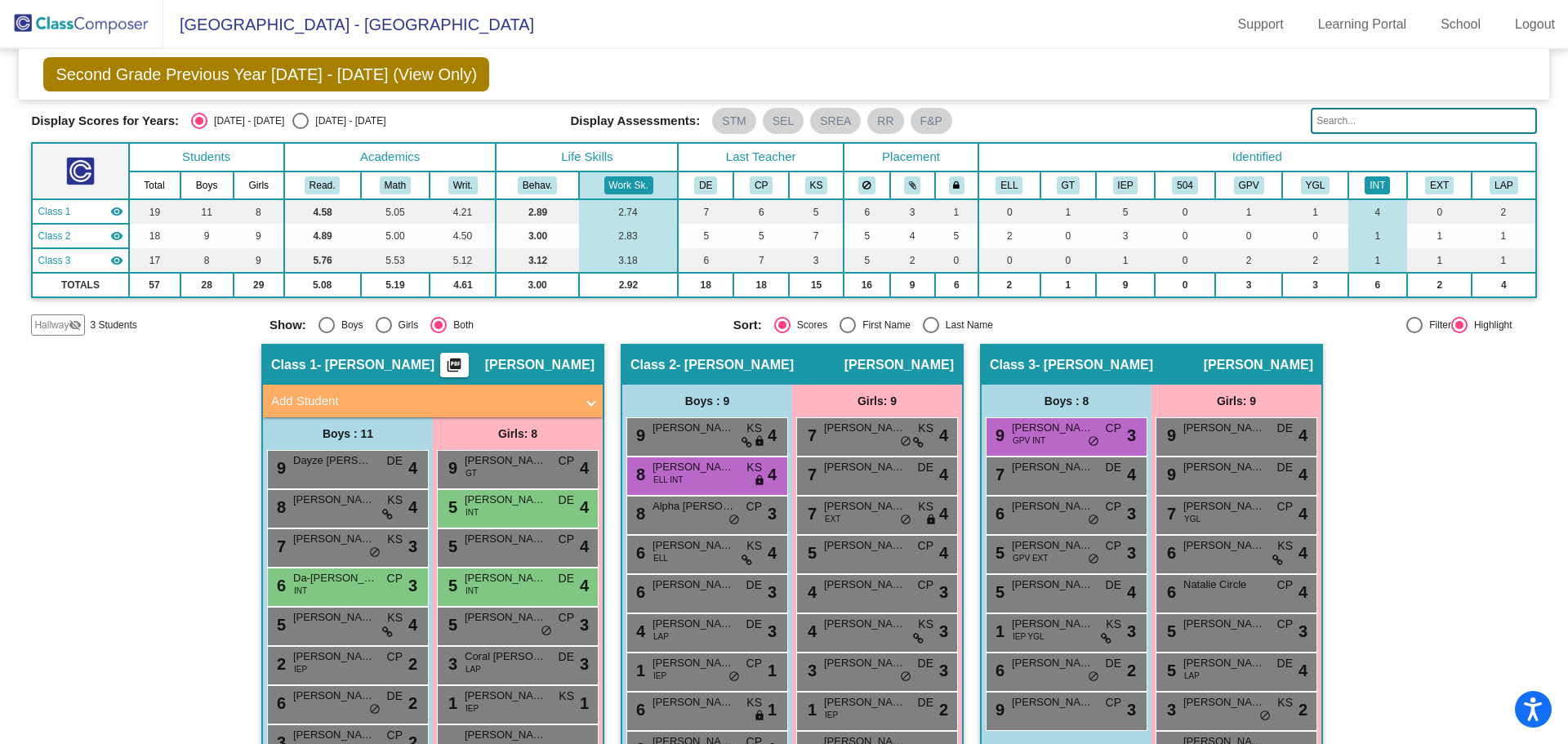
click at [1374, 183] on button "INT" at bounding box center [1377, 185] width 25 height 18
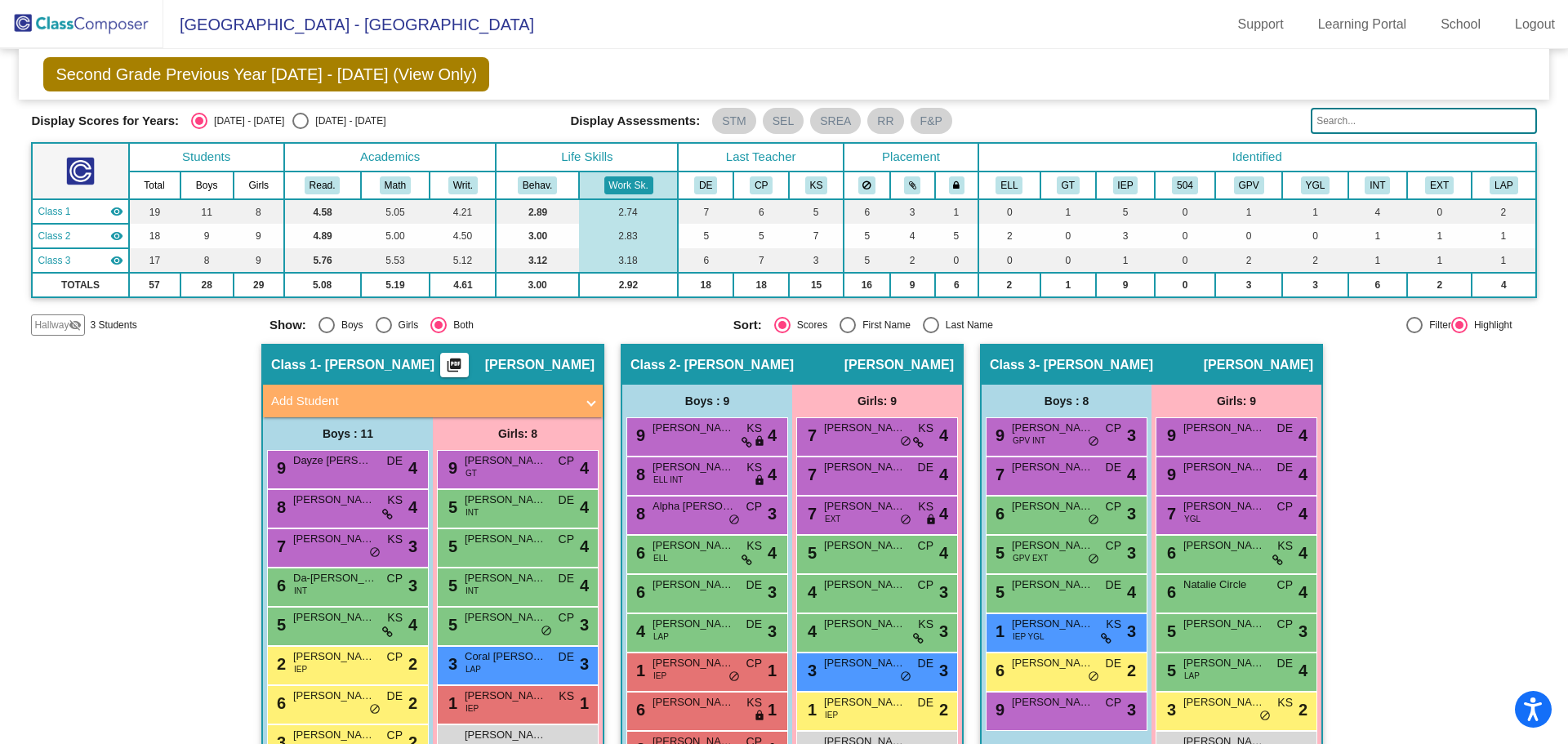
click at [1431, 552] on div "Hallway - Hallway Class picture_as_pdf Add Student First Name Last Name Student…" at bounding box center [784, 625] width 1505 height 563
click at [1431, 183] on button "EXT" at bounding box center [1439, 185] width 28 height 18
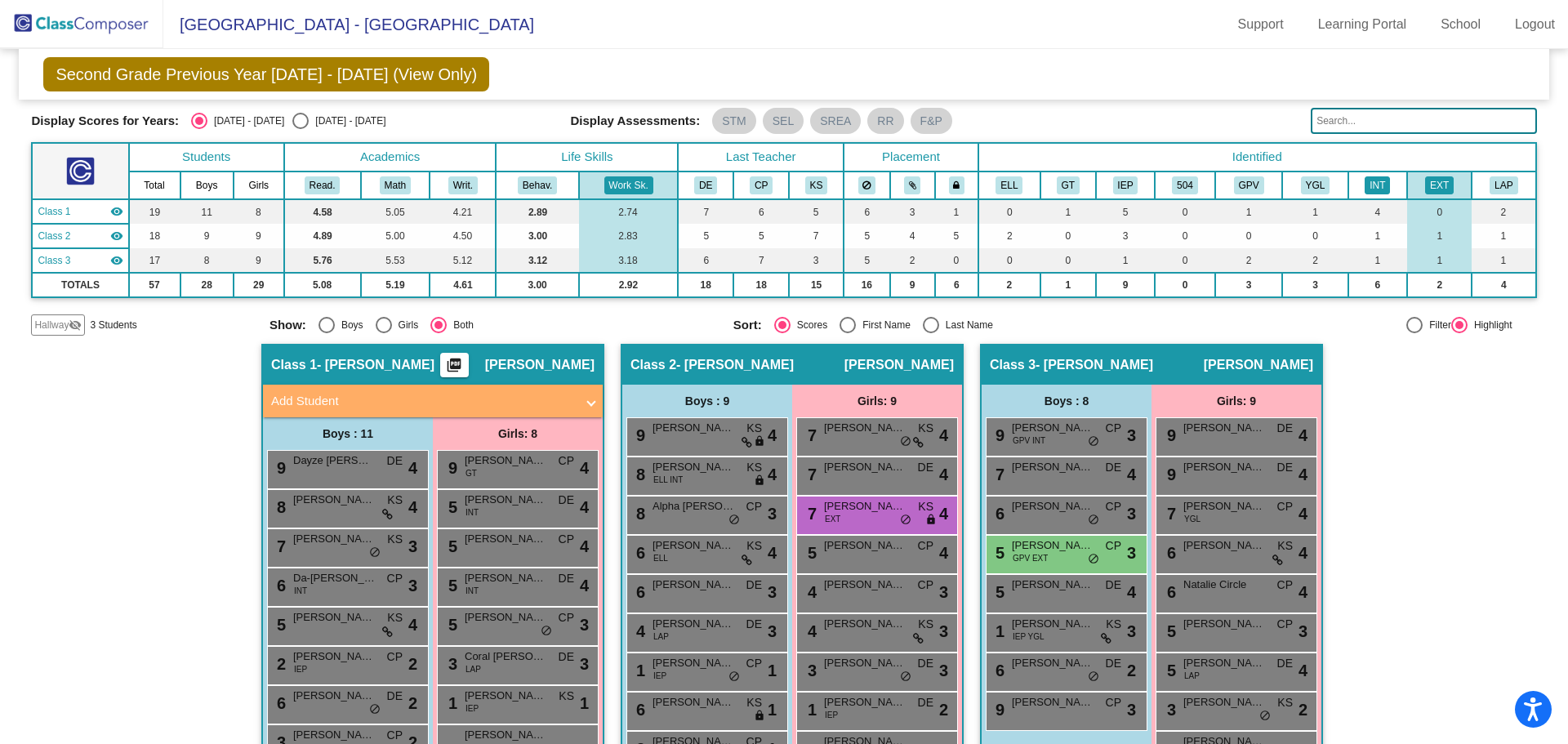
click at [1368, 185] on button "INT" at bounding box center [1377, 185] width 25 height 18
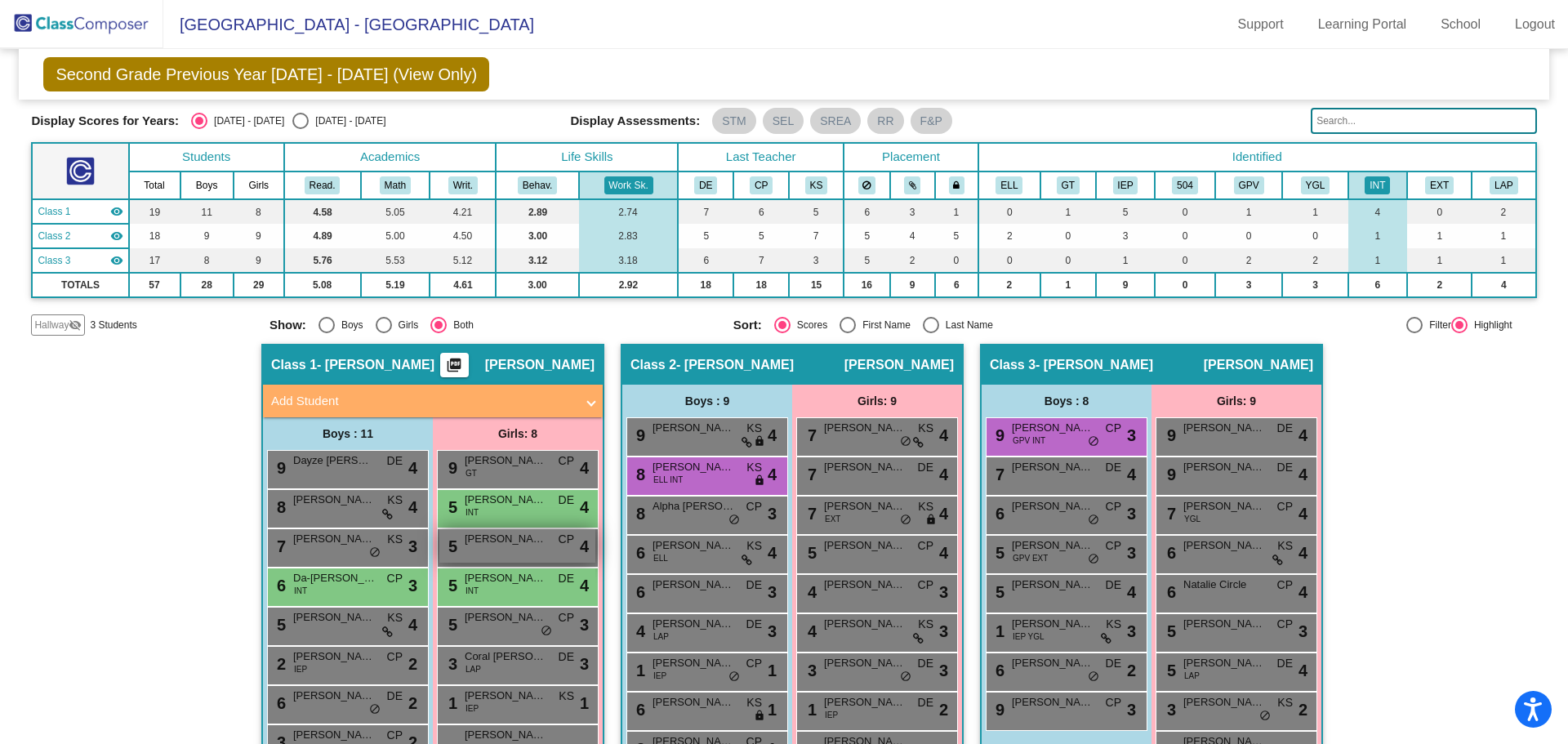
scroll to position [211, 0]
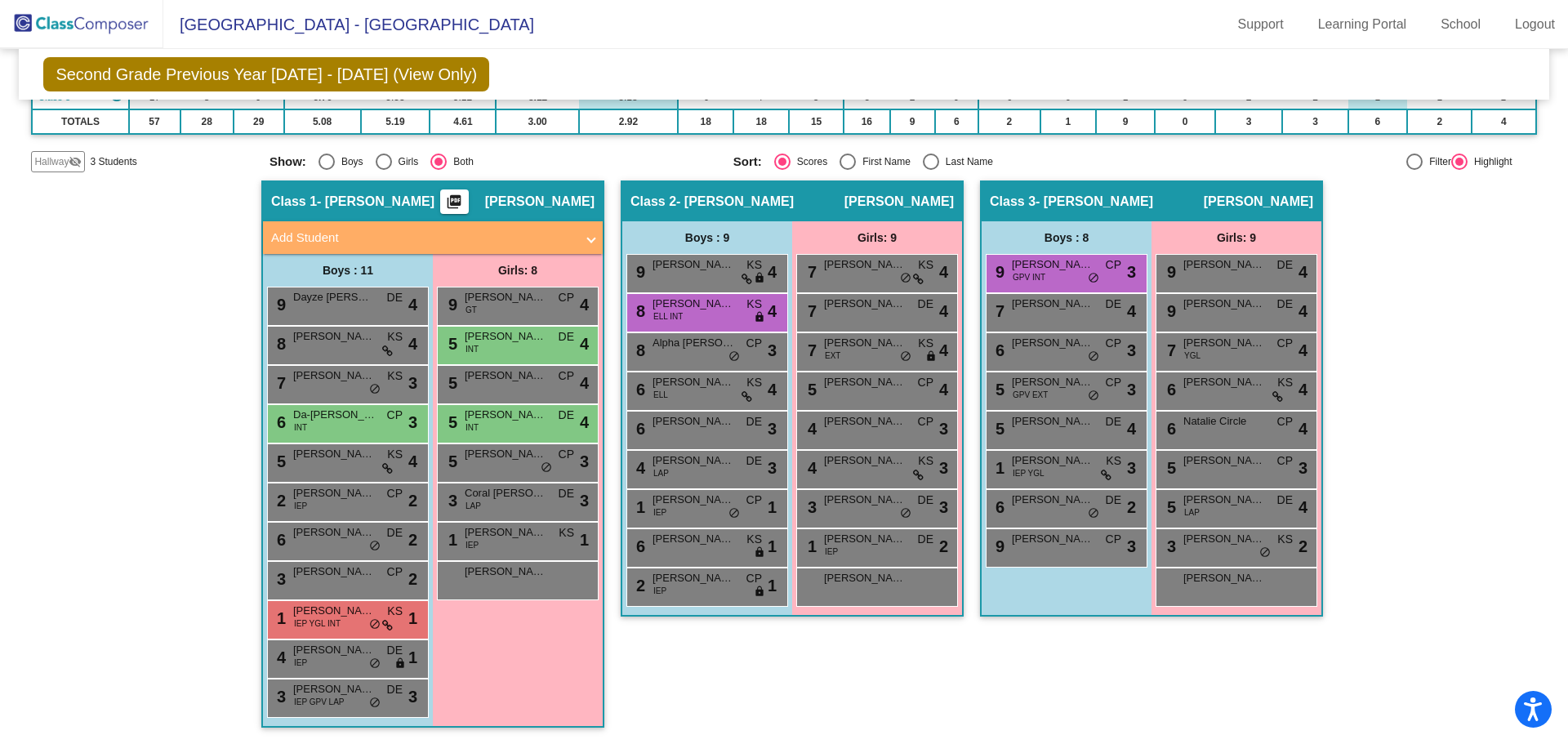
click at [1133, 696] on div "Class 3 - Cooper picture_as_pdf Christy Cooper Add Student First Name Last Name…" at bounding box center [1152, 462] width 343 height 563
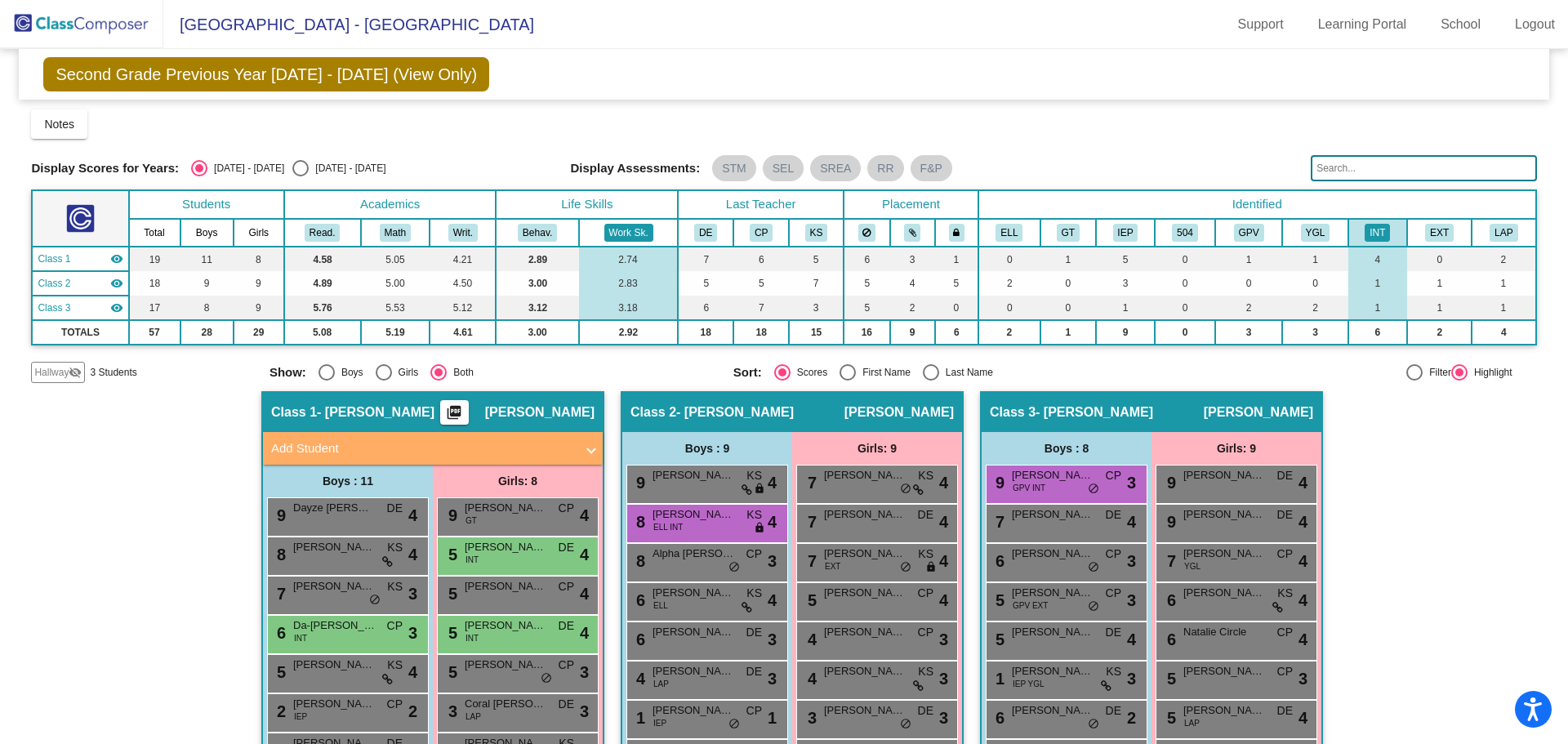
click at [604, 232] on button "Work Sk." at bounding box center [629, 232] width 49 height 18
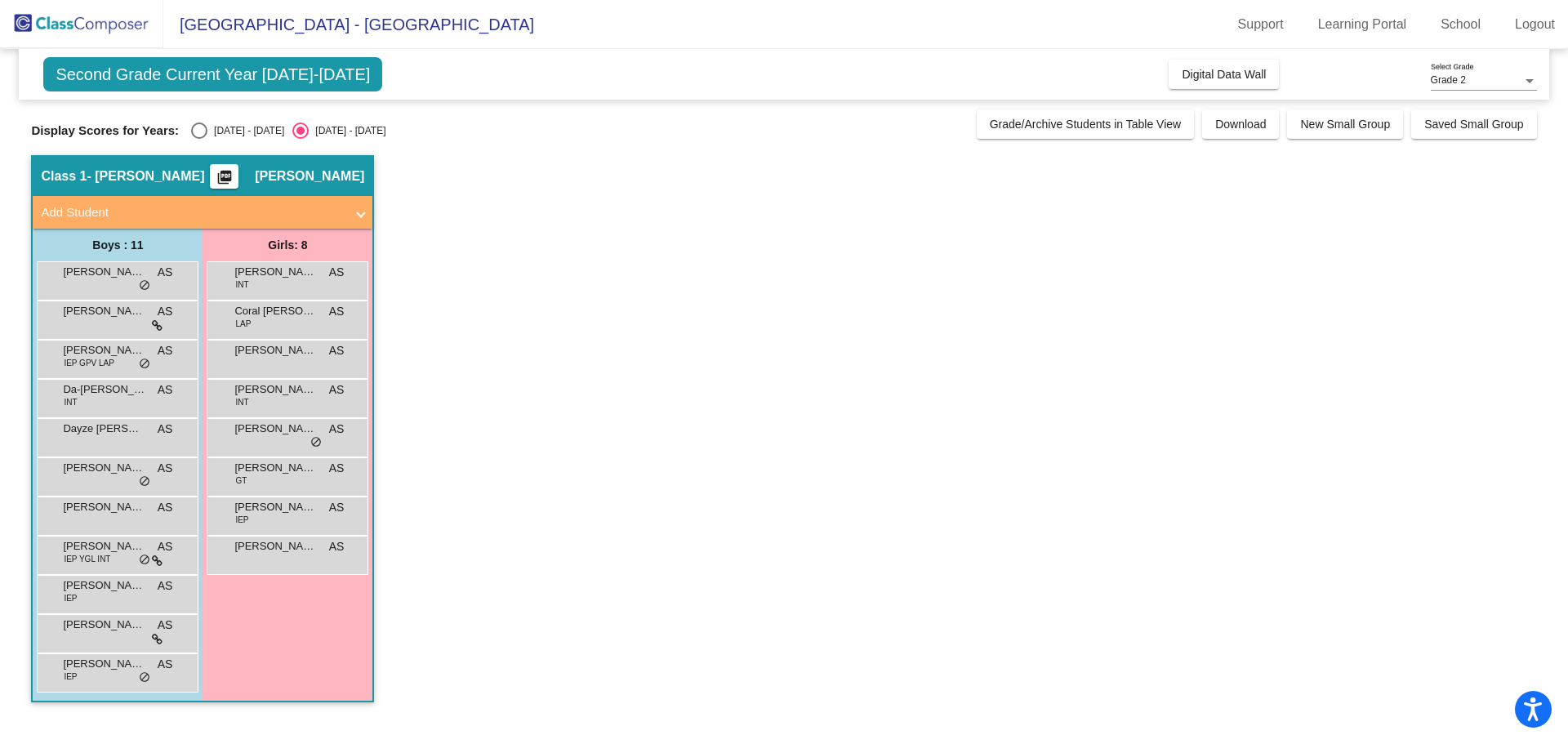
click at [1120, 241] on app-classroom "Class 1 - [PERSON_NAME] picture_as_pdf [PERSON_NAME] Add Student First Name Las…" at bounding box center [784, 436] width 1505 height 563
